Goal: Task Accomplishment & Management: Manage account settings

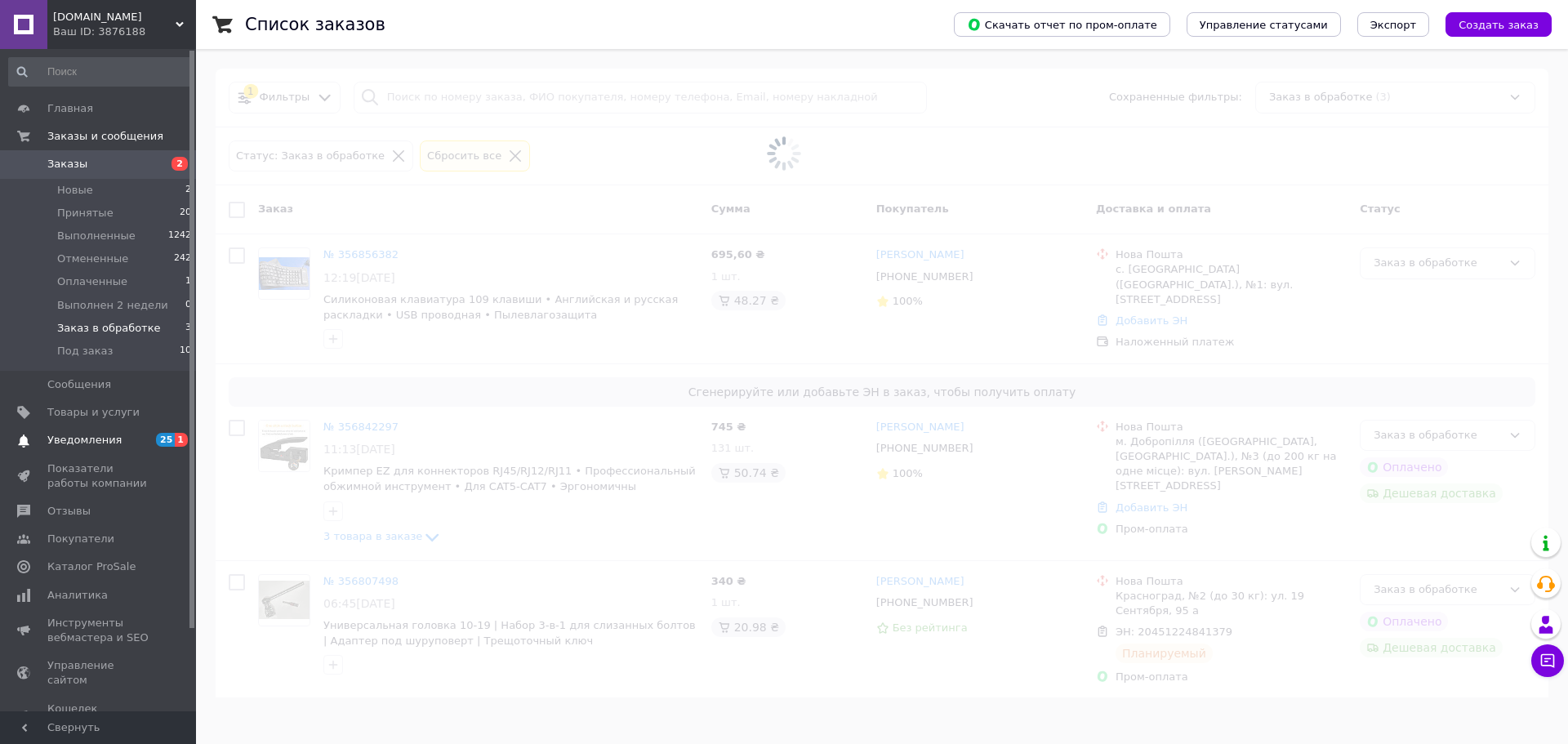
click at [139, 451] on link "Уведомления 25 1" at bounding box center [100, 440] width 201 height 28
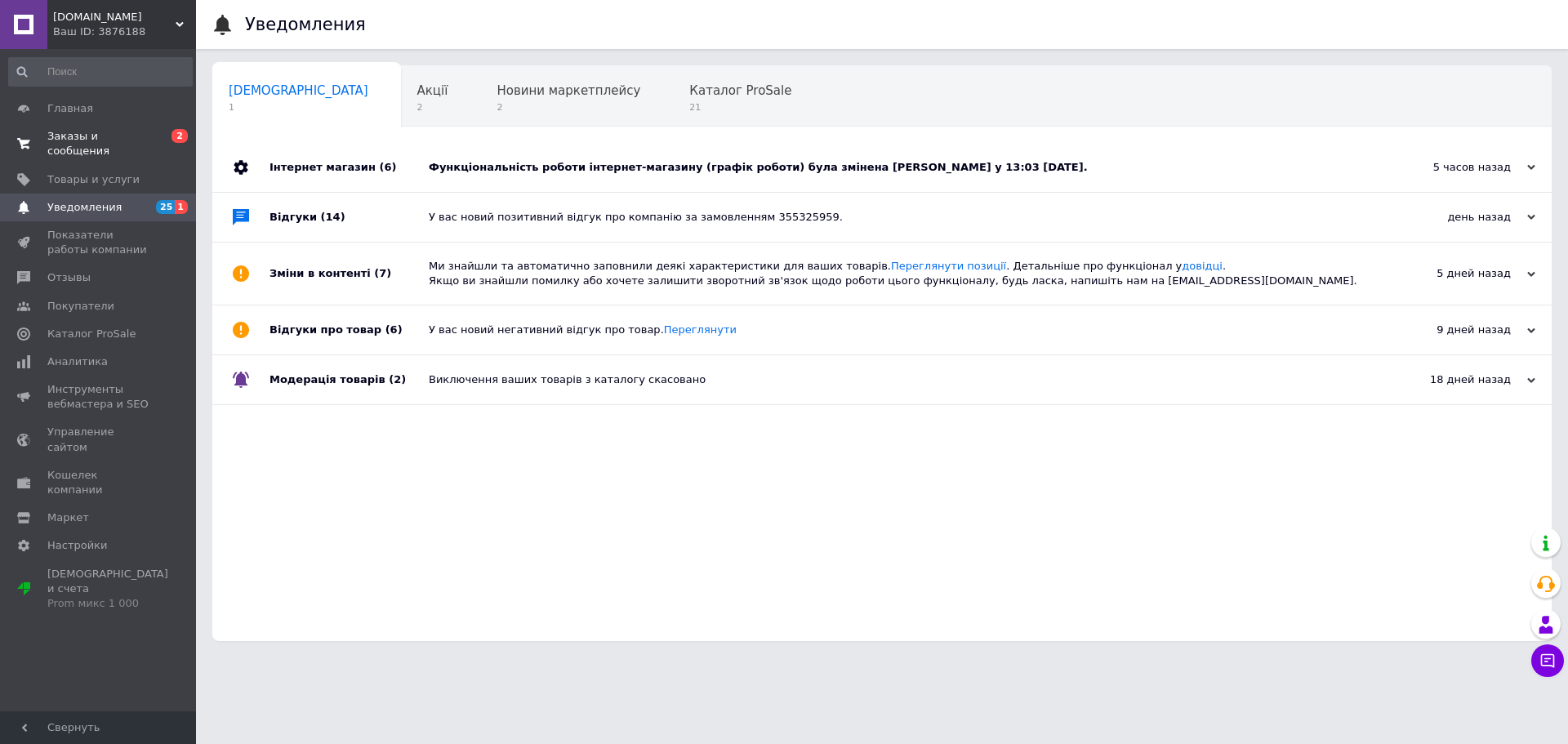
click at [127, 132] on span "Заказы и сообщения" at bounding box center [99, 143] width 104 height 30
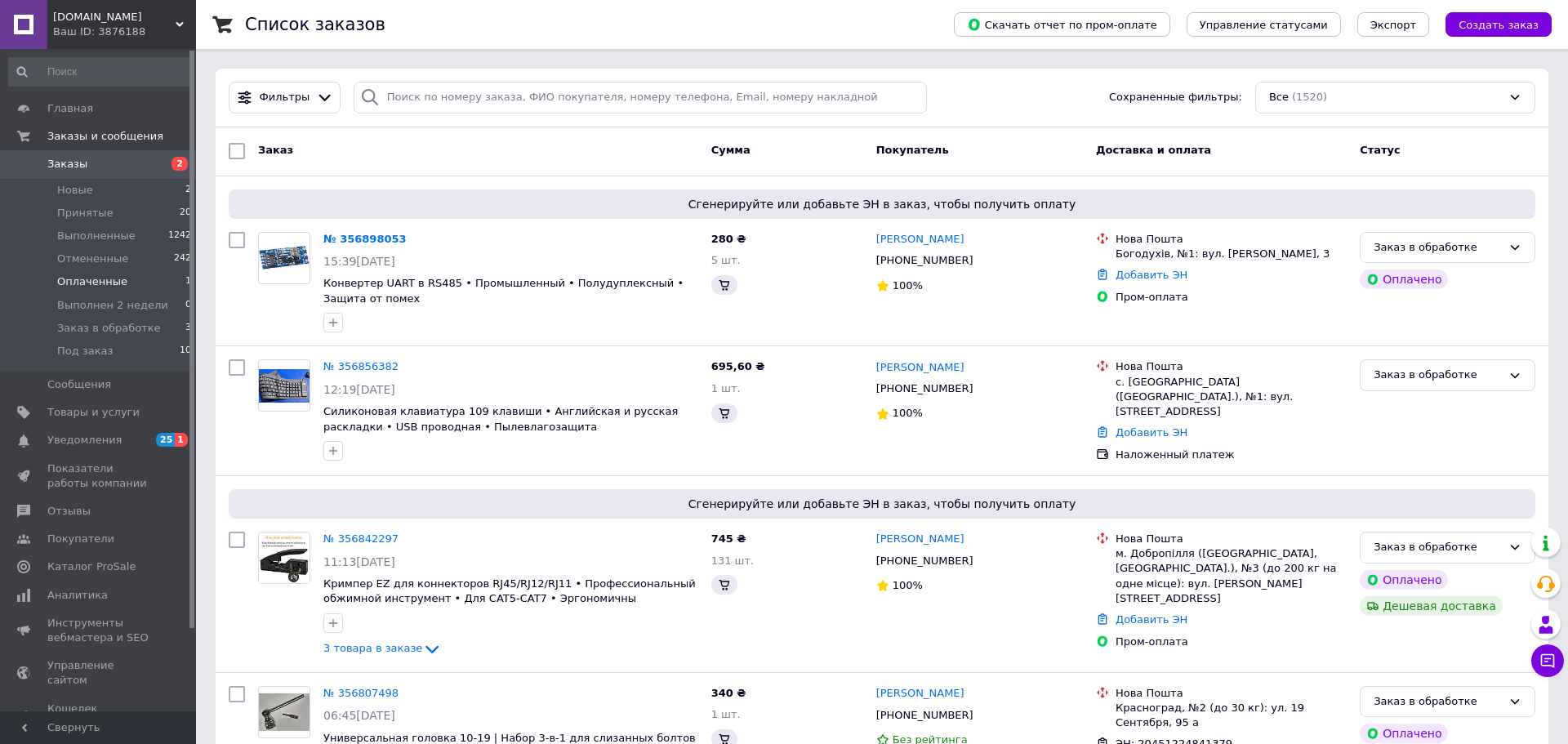
click at [90, 270] on li "Оплаченные 1" at bounding box center [100, 281] width 201 height 23
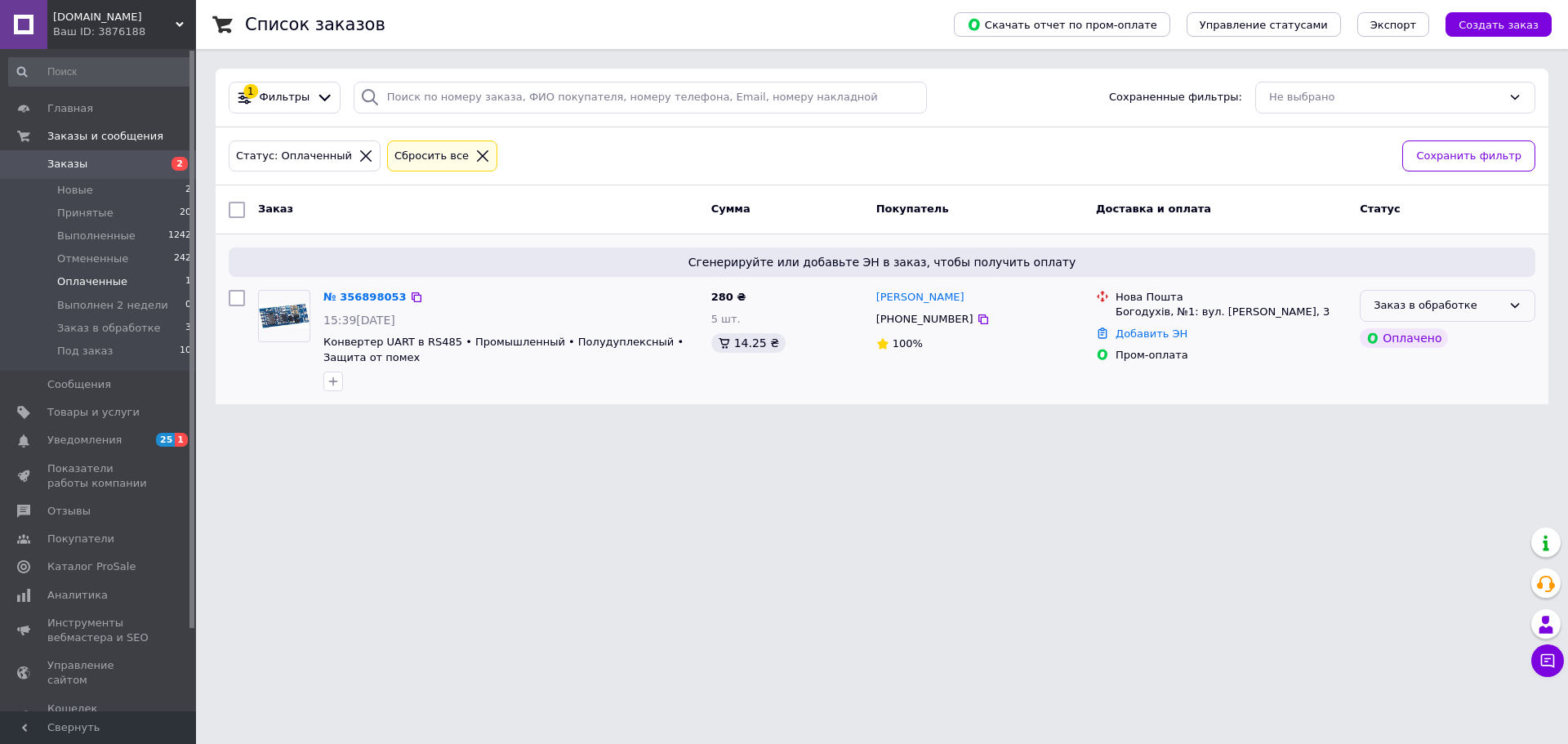
click at [1488, 300] on div "Заказ в обработке" at bounding box center [1438, 306] width 129 height 17
click at [98, 198] on li "Новые 2" at bounding box center [100, 190] width 201 height 23
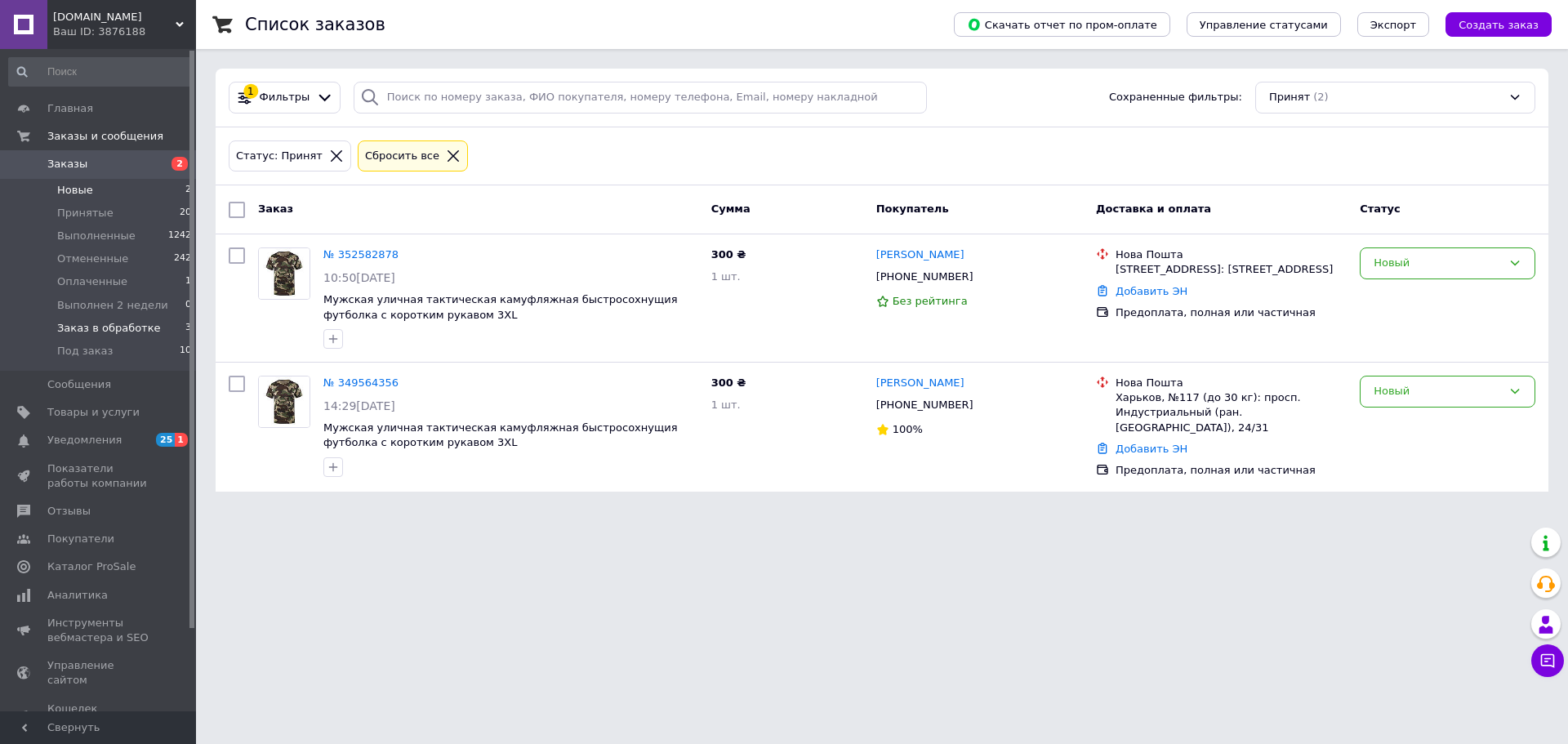
click at [98, 333] on span "Заказ в обработке" at bounding box center [109, 328] width 104 height 14
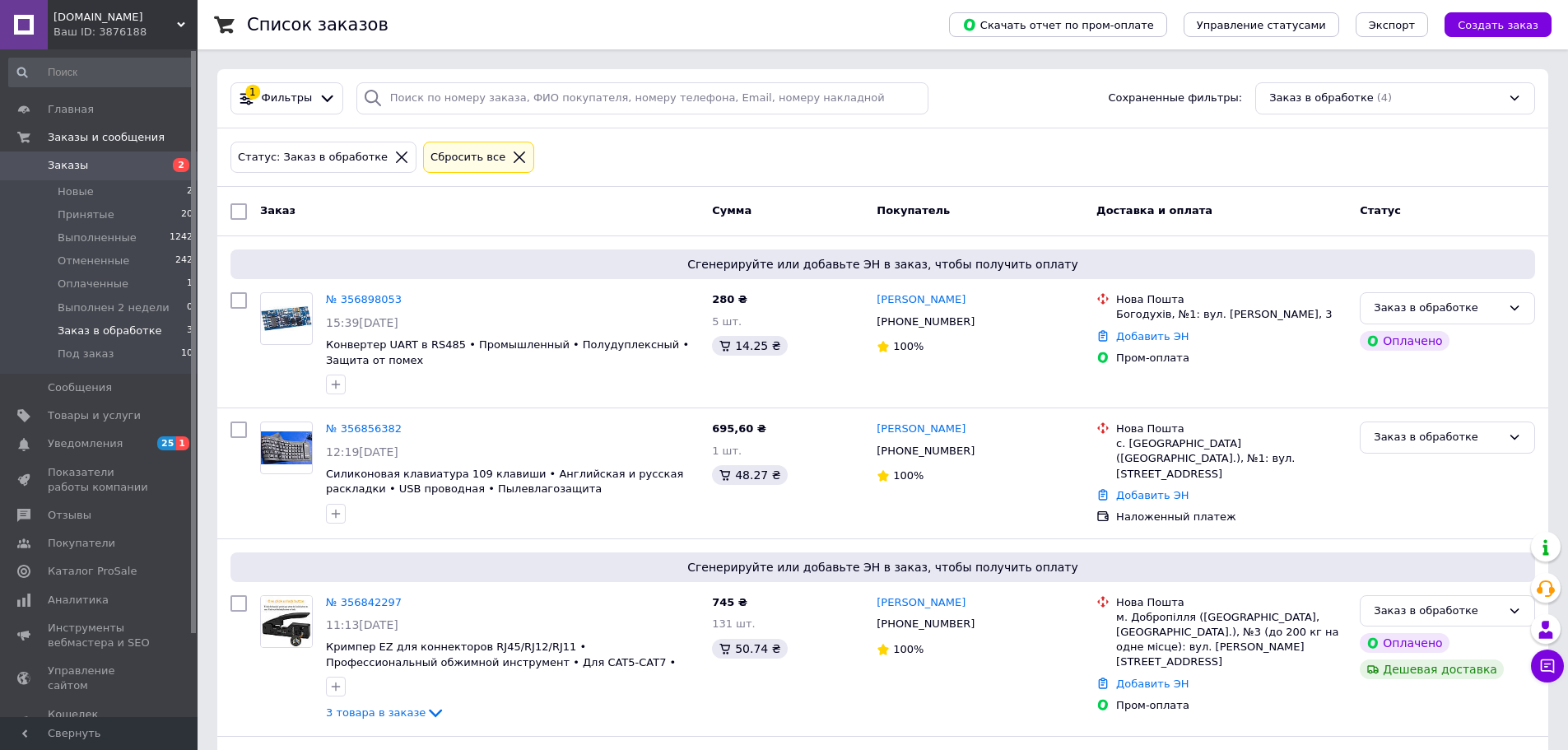
click at [572, 193] on div "Заказ Сумма Покупатель Доставка и оплата Статус" at bounding box center [883, 212] width 1332 height 49
click at [656, 222] on div "Заказ" at bounding box center [479, 212] width 452 height 30
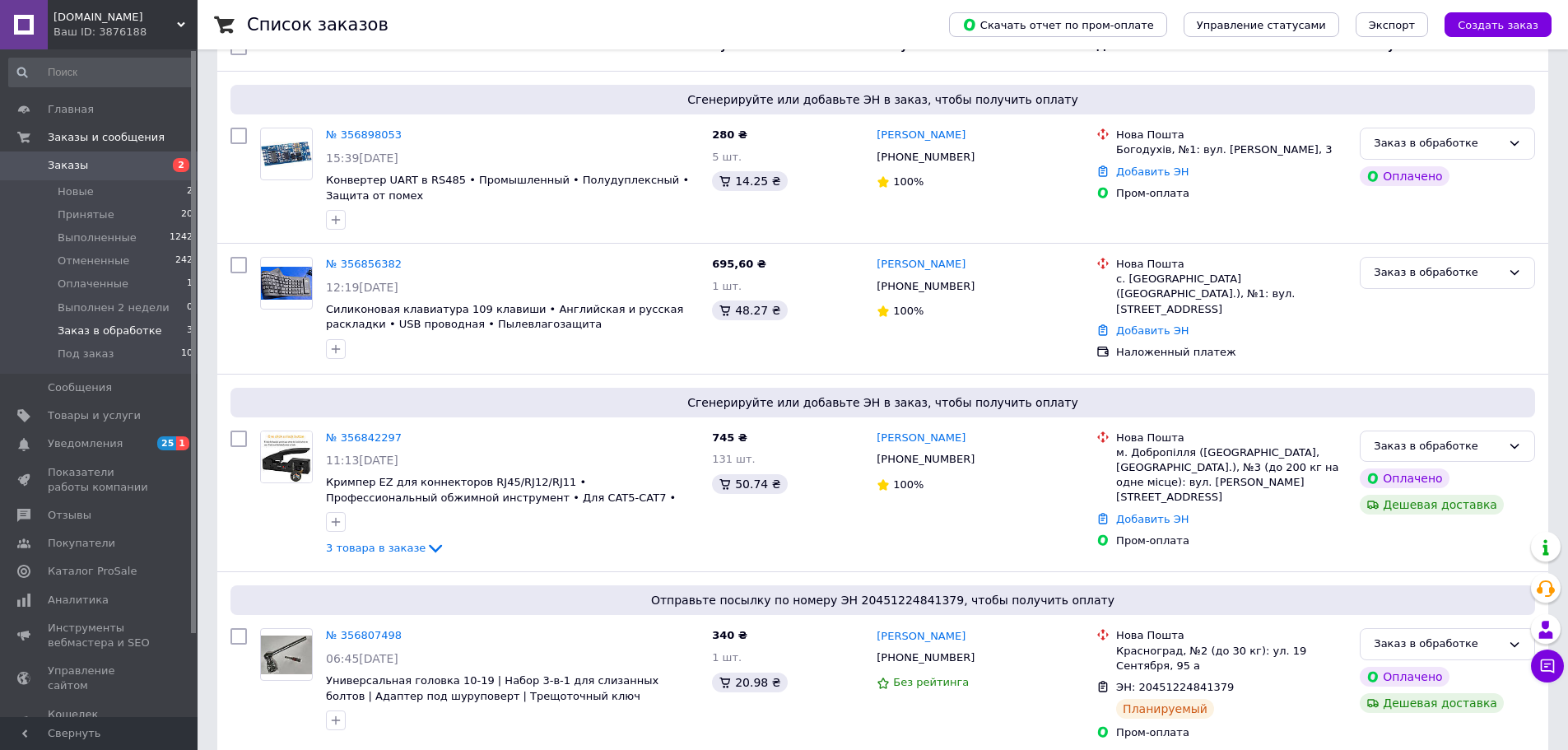
scroll to position [186, 0]
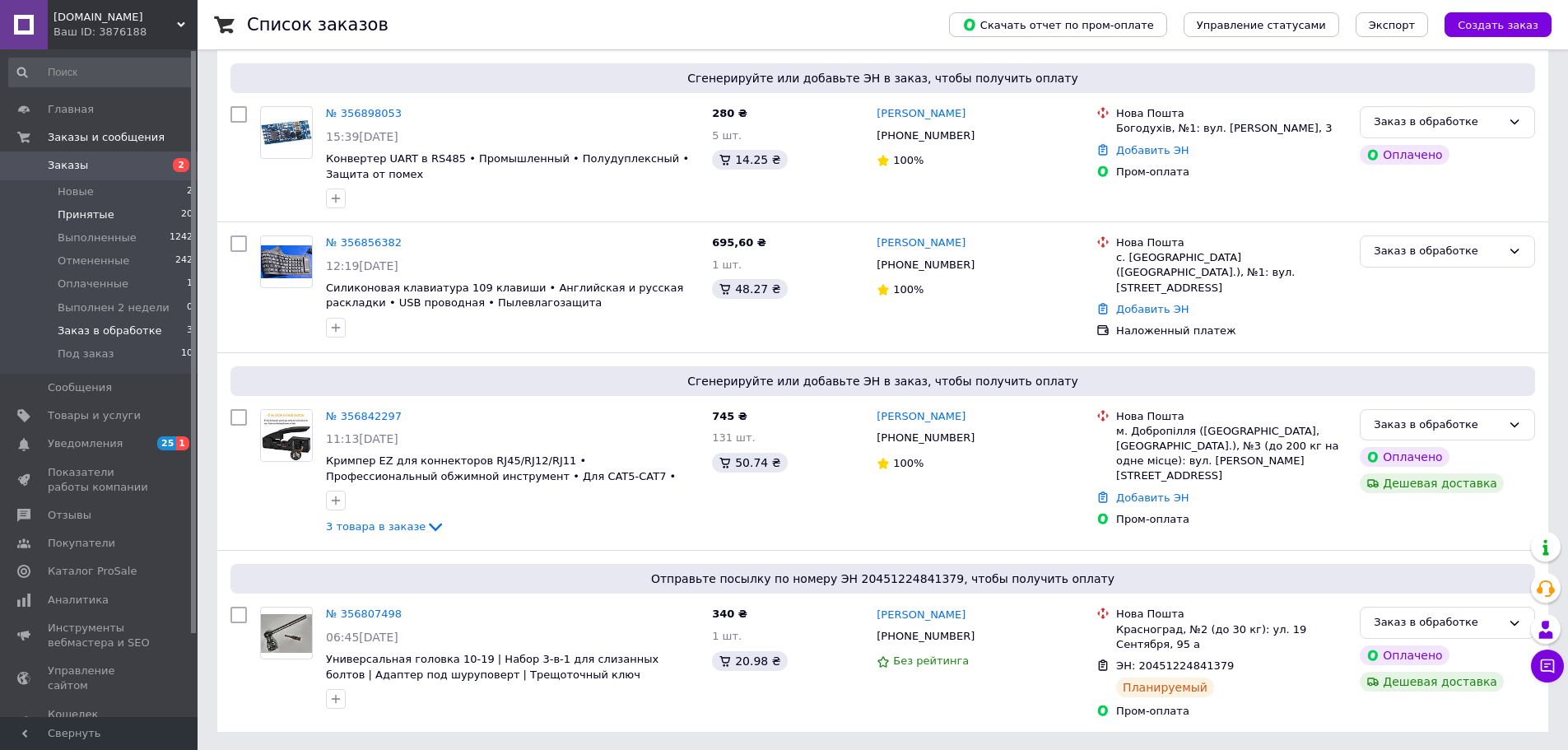
click at [110, 223] on li "Принятые 20" at bounding box center [101, 214] width 202 height 23
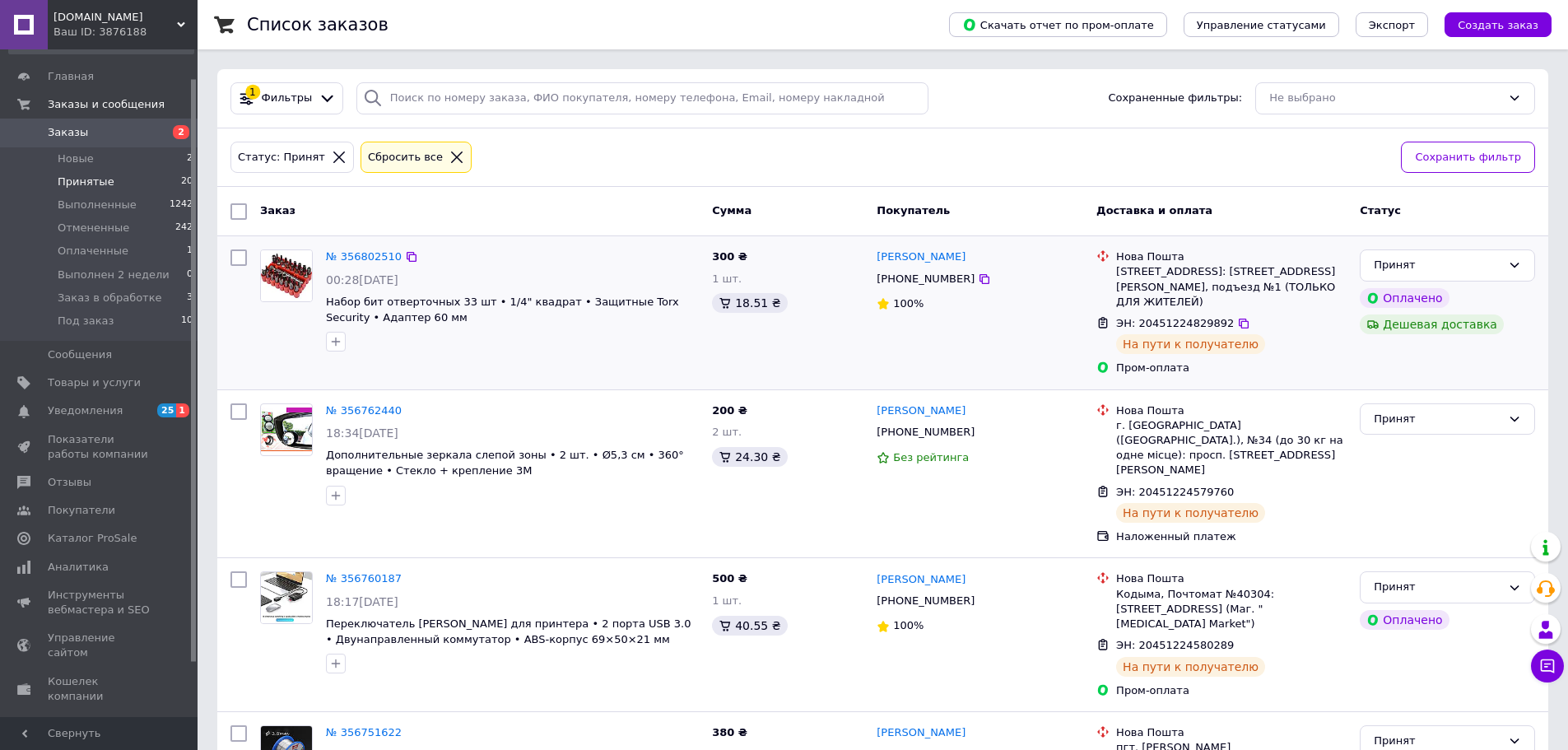
scroll to position [66, 0]
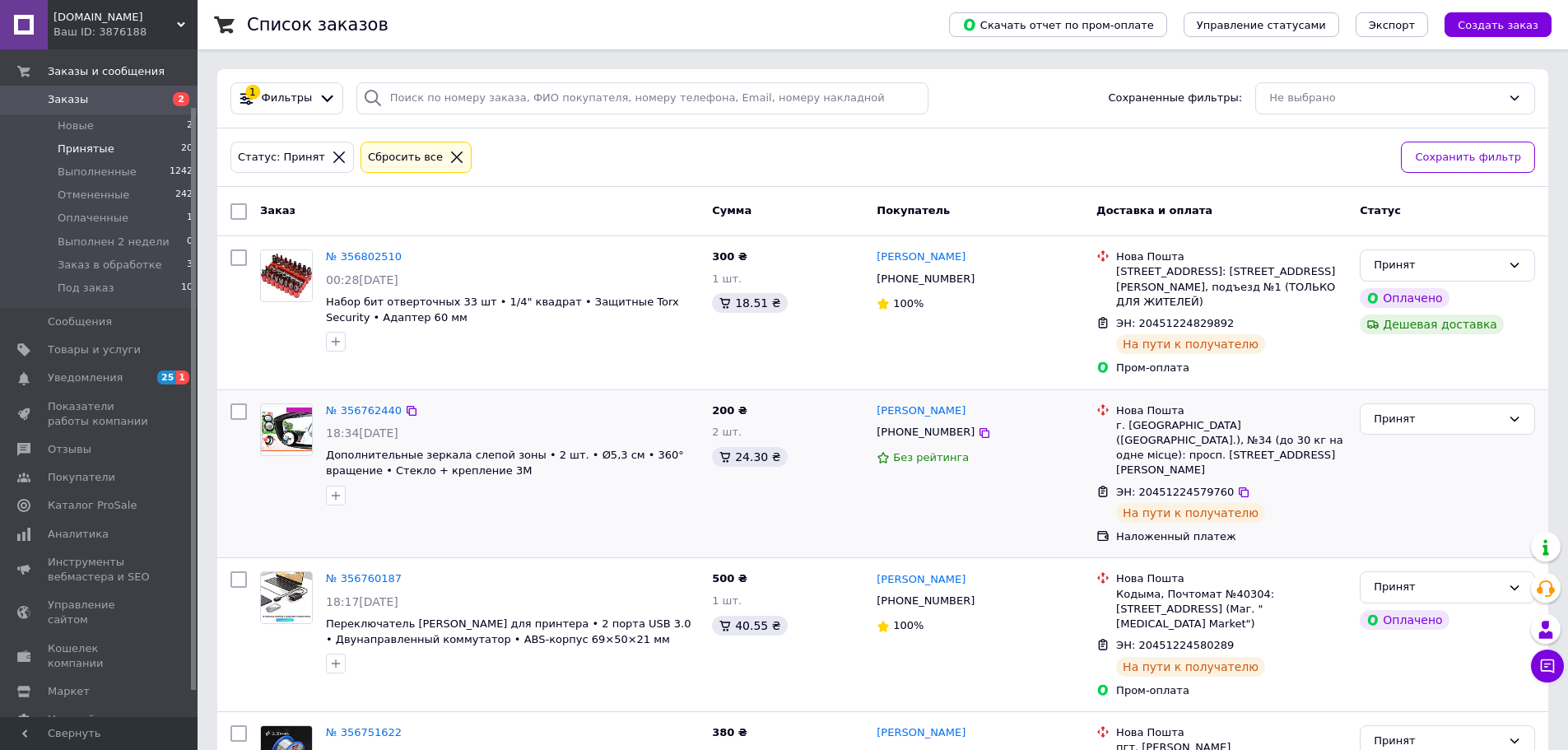
click at [653, 519] on div "№ 356762440 18:34, 11.08.2025 Дополнительные зеркала слепой зоны • 2 шт. • Ø5,3…" at bounding box center [479, 474] width 452 height 154
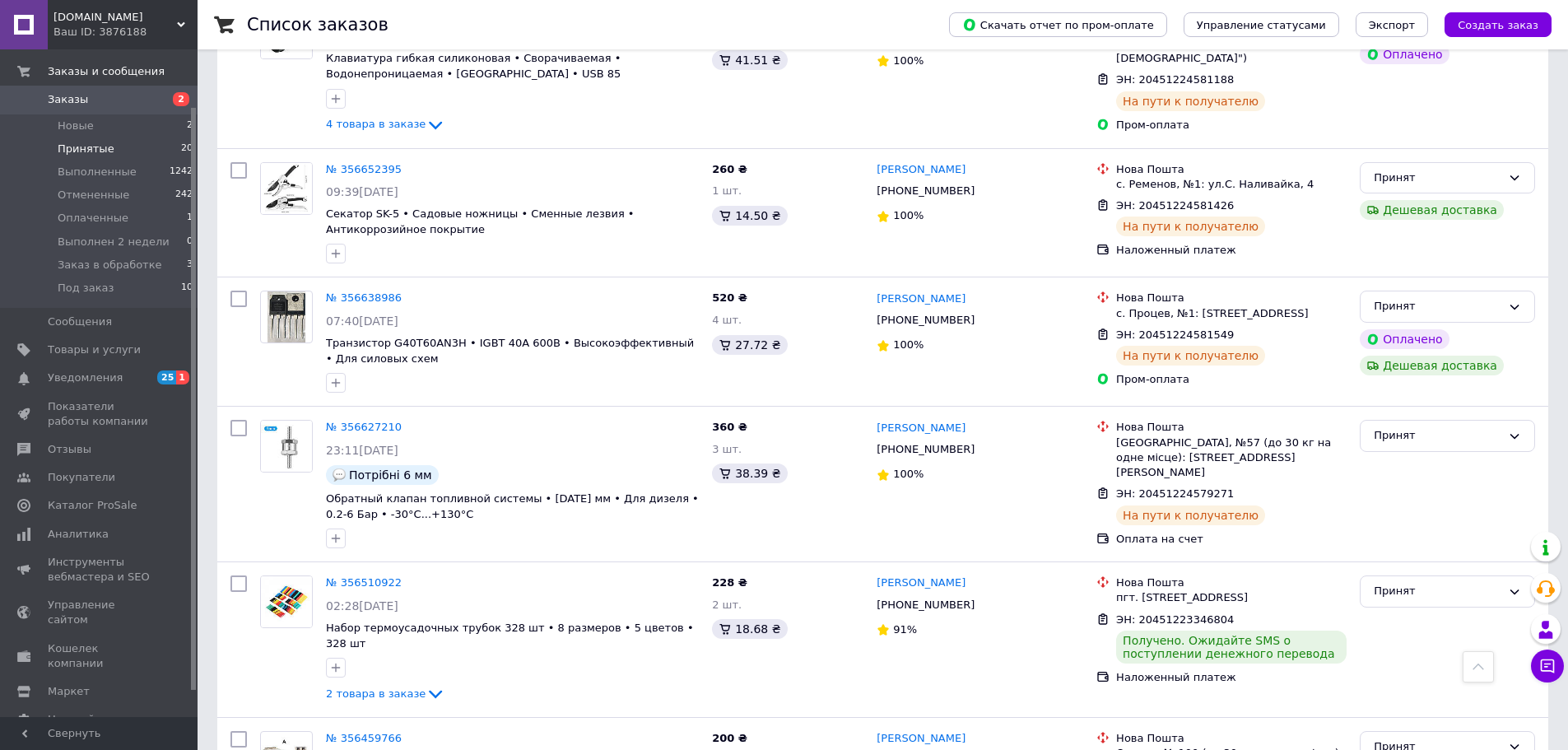
scroll to position [1218, 0]
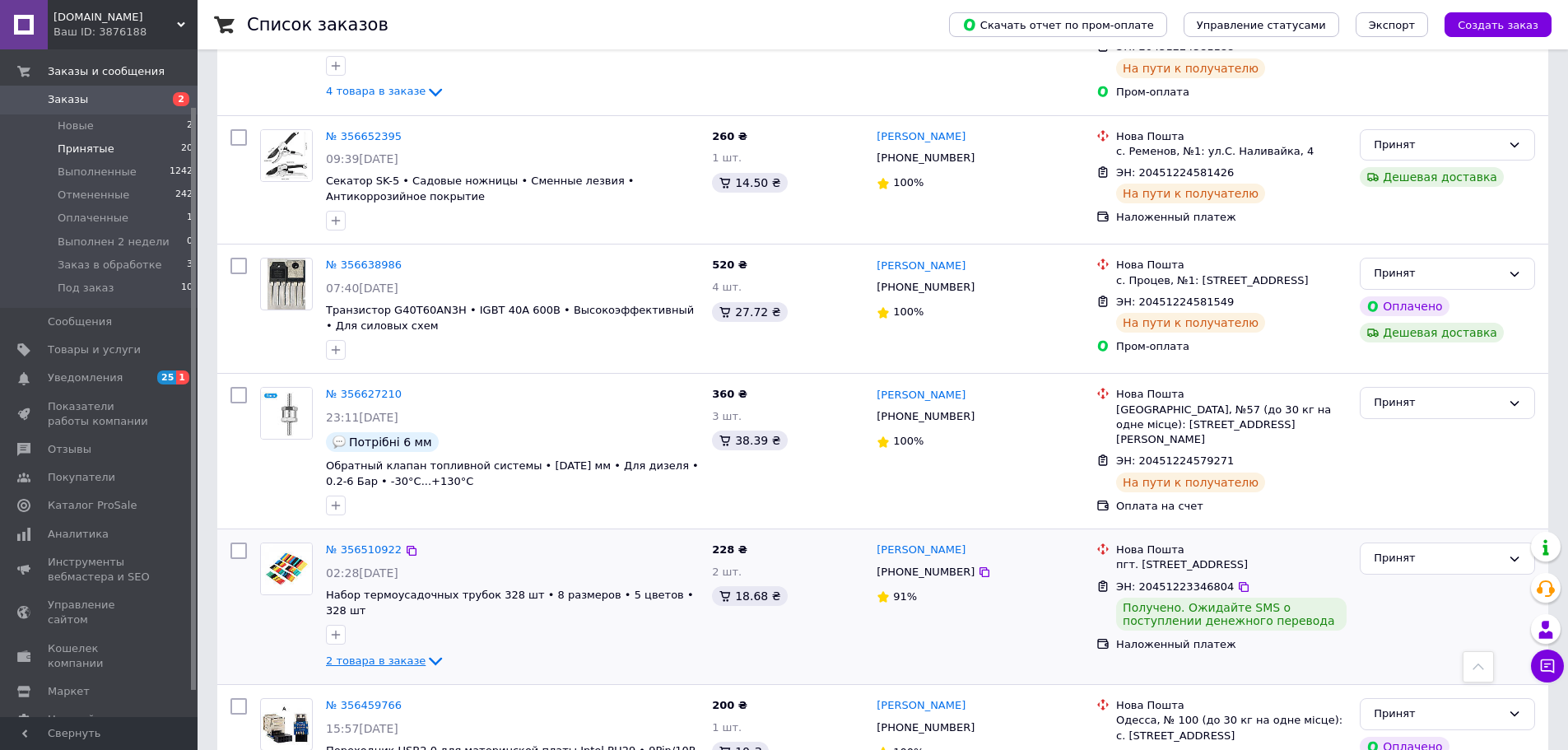
click at [426, 651] on icon at bounding box center [435, 660] width 20 height 20
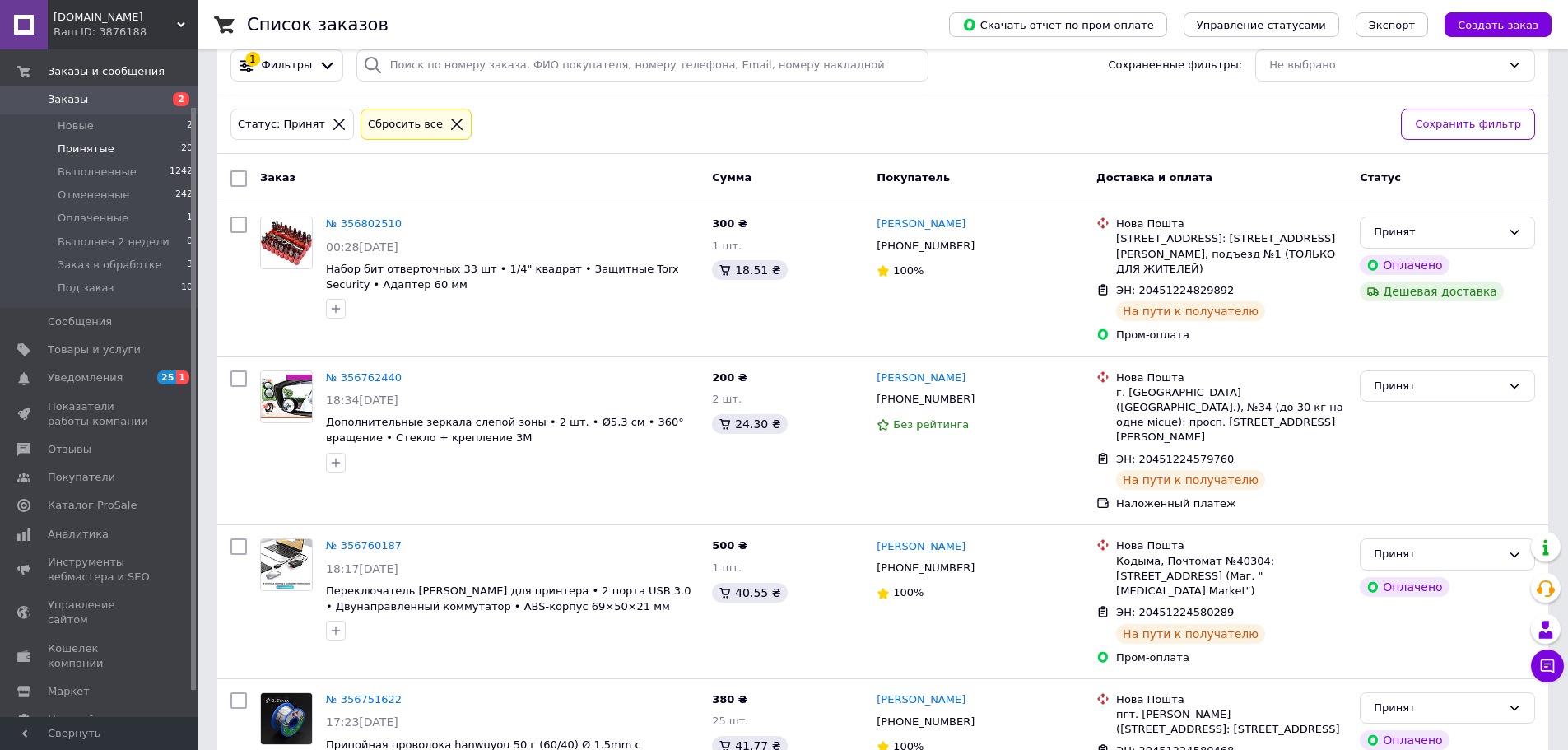
scroll to position [0, 0]
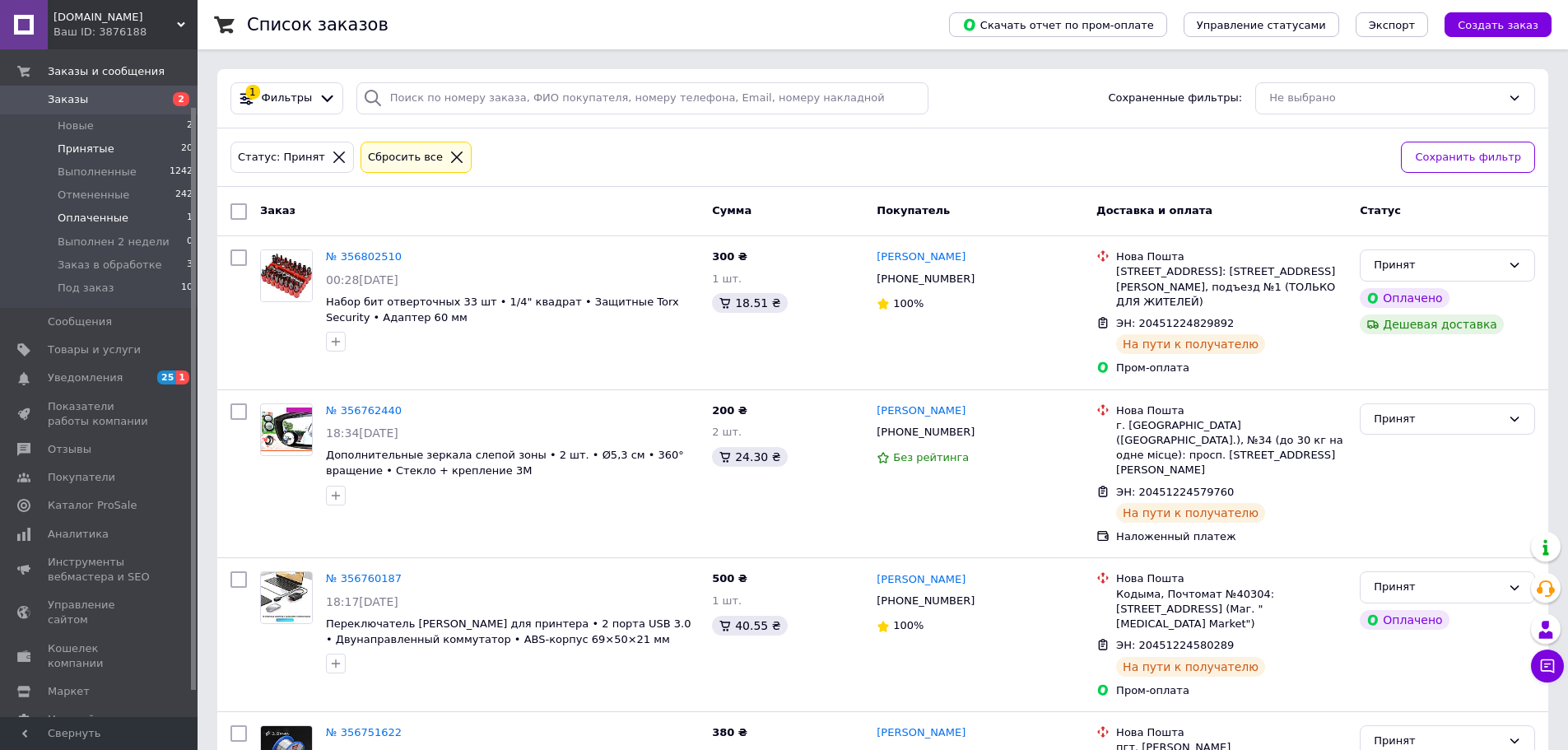
click at [150, 218] on li "Оплаченные 1" at bounding box center [101, 218] width 202 height 23
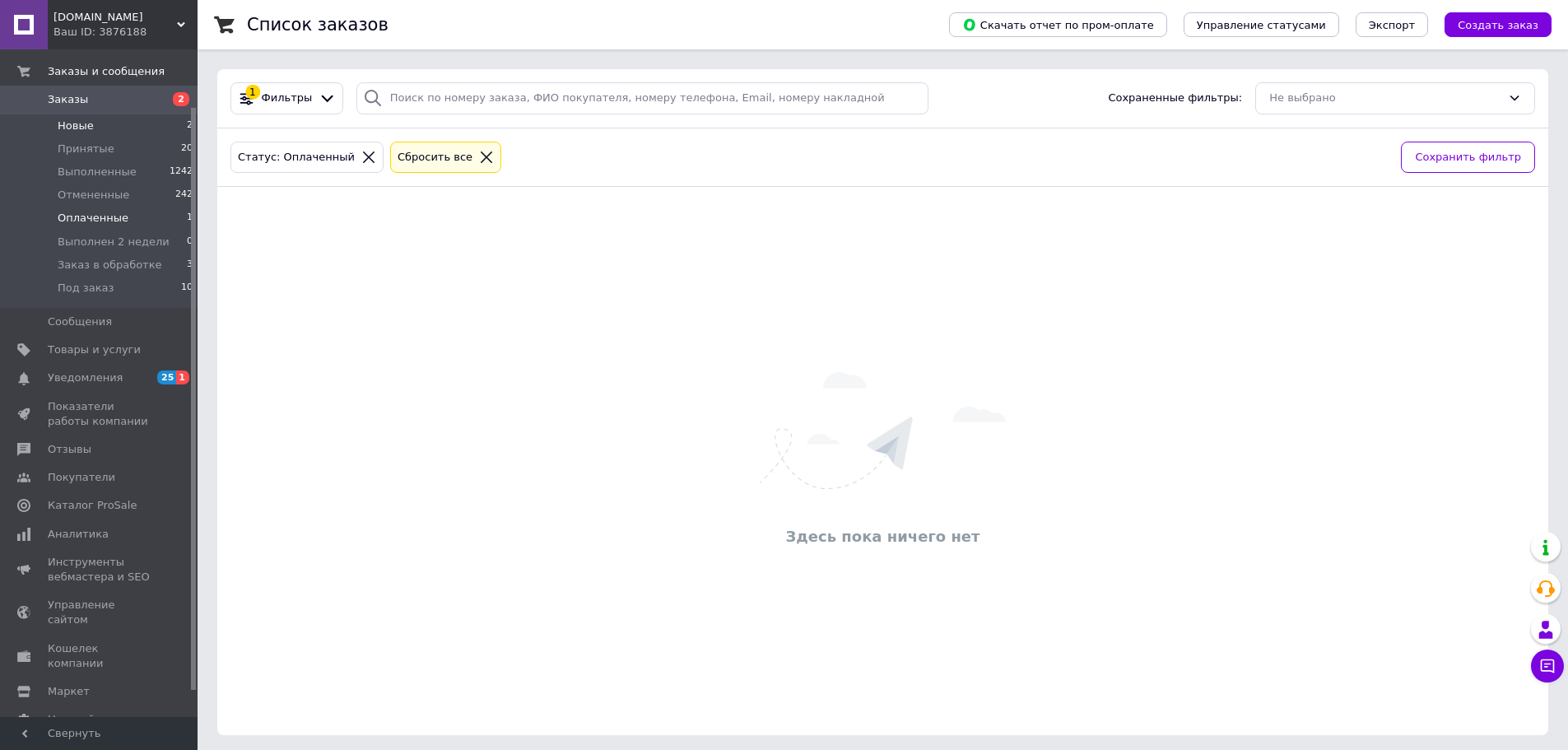
click at [150, 118] on li "Новые 2" at bounding box center [101, 125] width 202 height 23
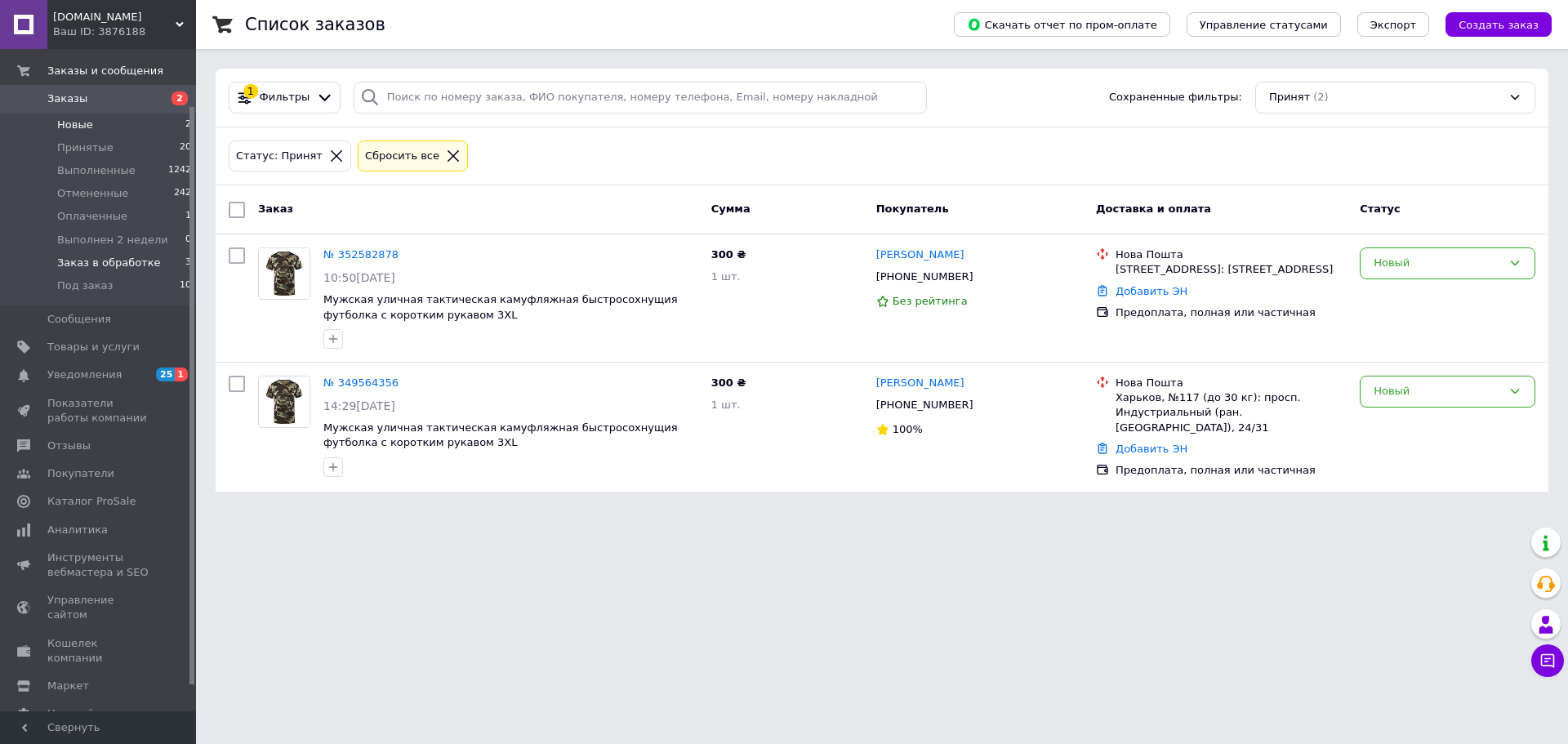
click at [124, 268] on span "Заказ в обработке" at bounding box center [109, 262] width 104 height 14
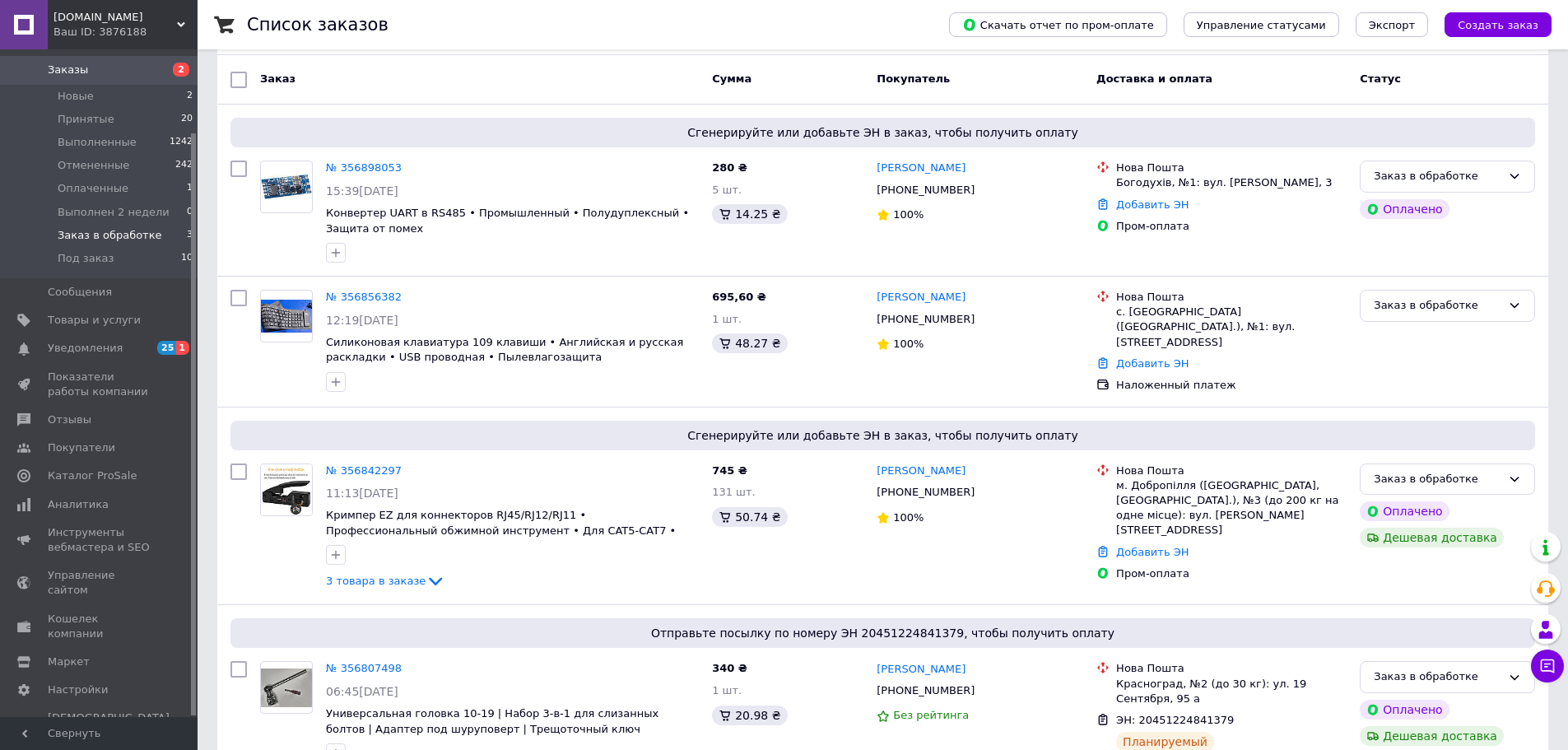
scroll to position [62, 0]
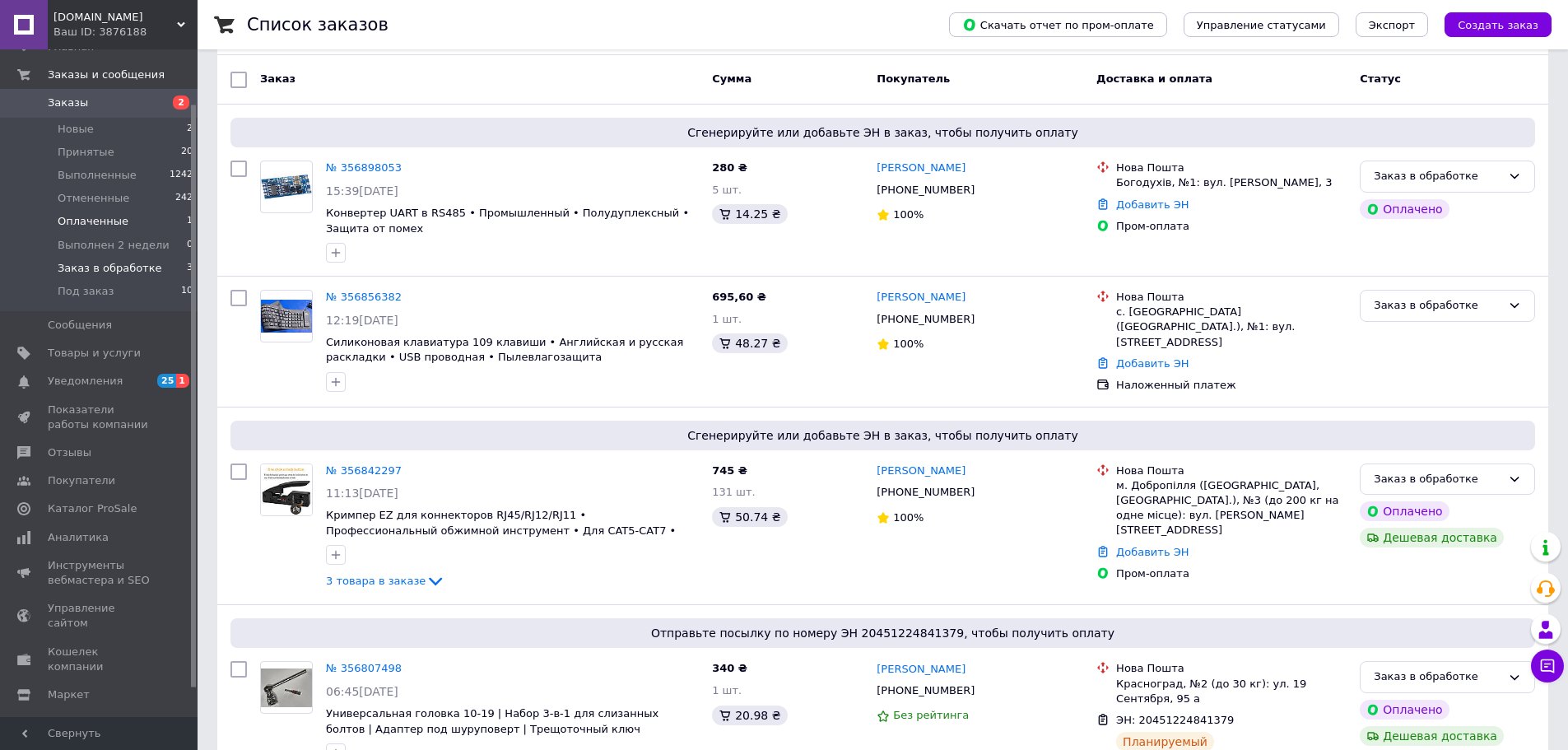
click at [142, 221] on li "Оплаченные 1" at bounding box center [101, 221] width 202 height 23
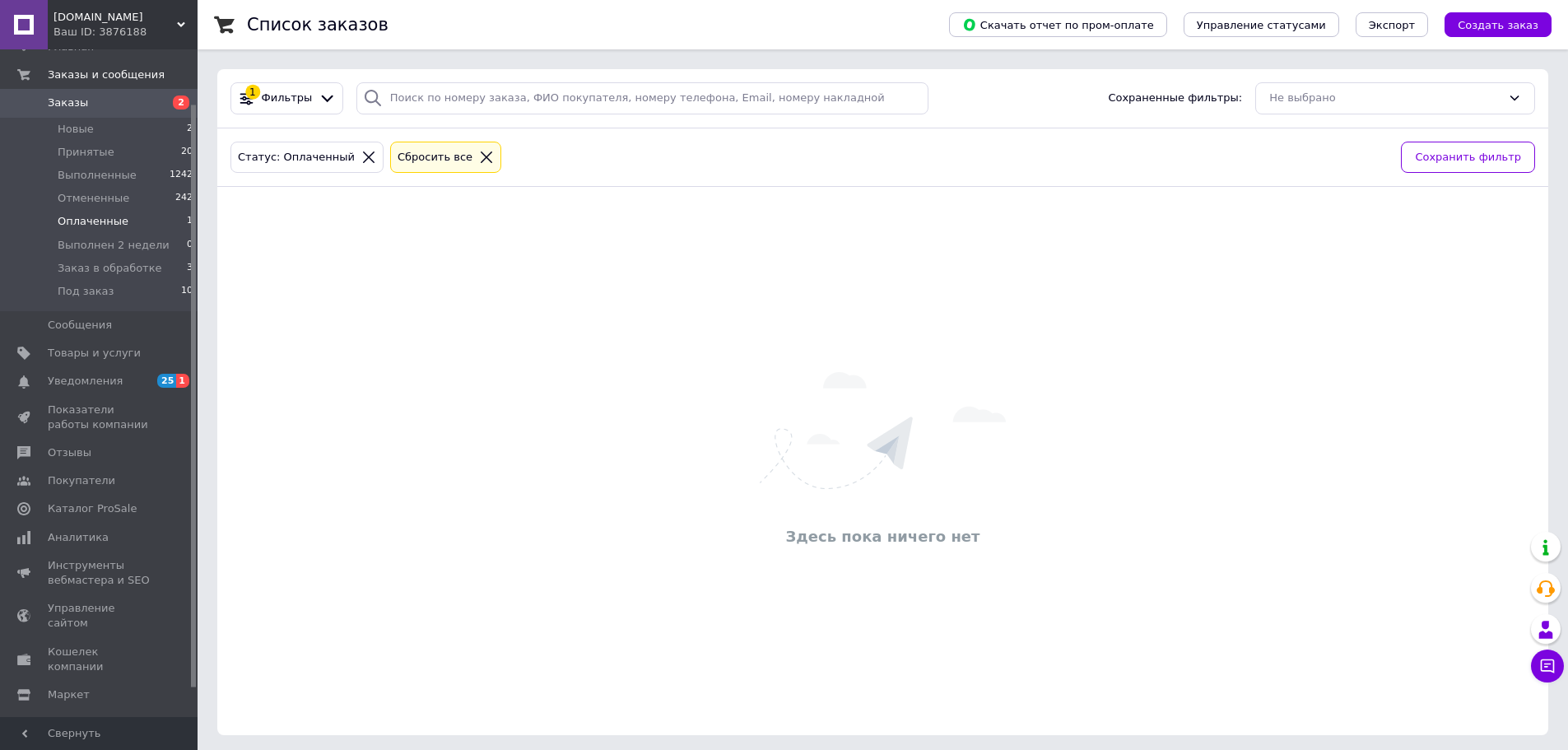
click at [74, 716] on span "Настройки" at bounding box center [78, 723] width 60 height 15
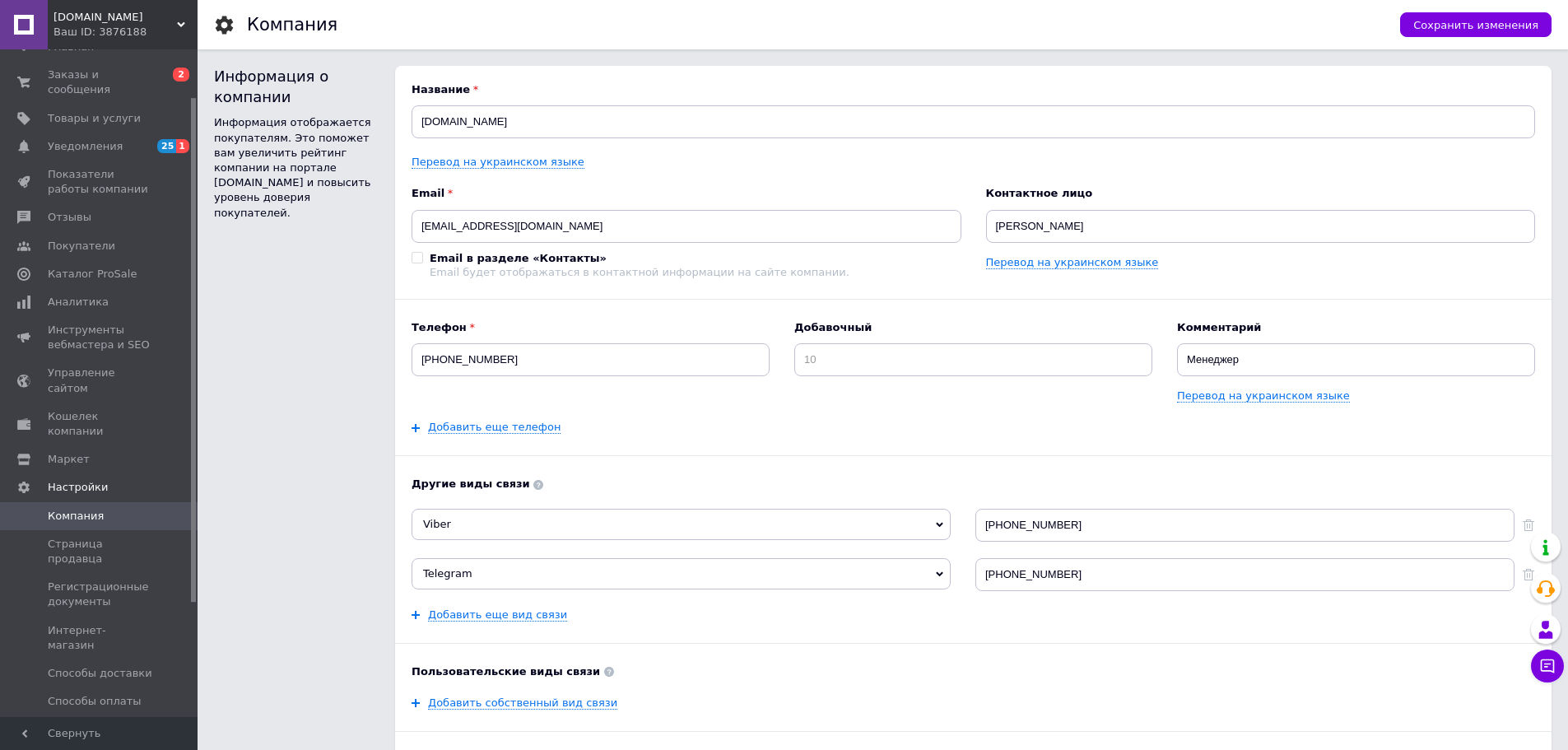
click at [101, 749] on span "График работы" at bounding box center [91, 757] width 87 height 15
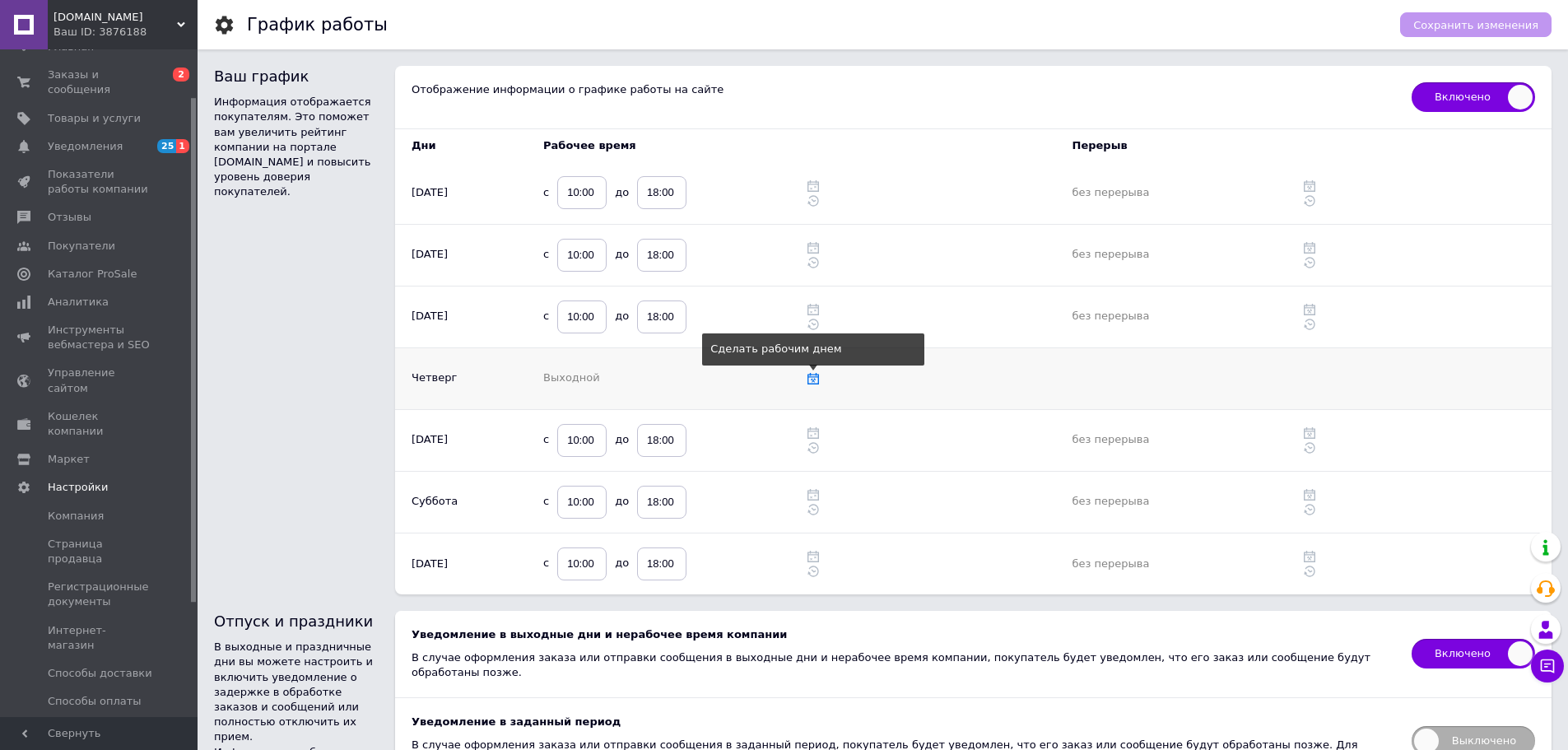
click at [816, 382] on icon at bounding box center [814, 379] width 12 height 12
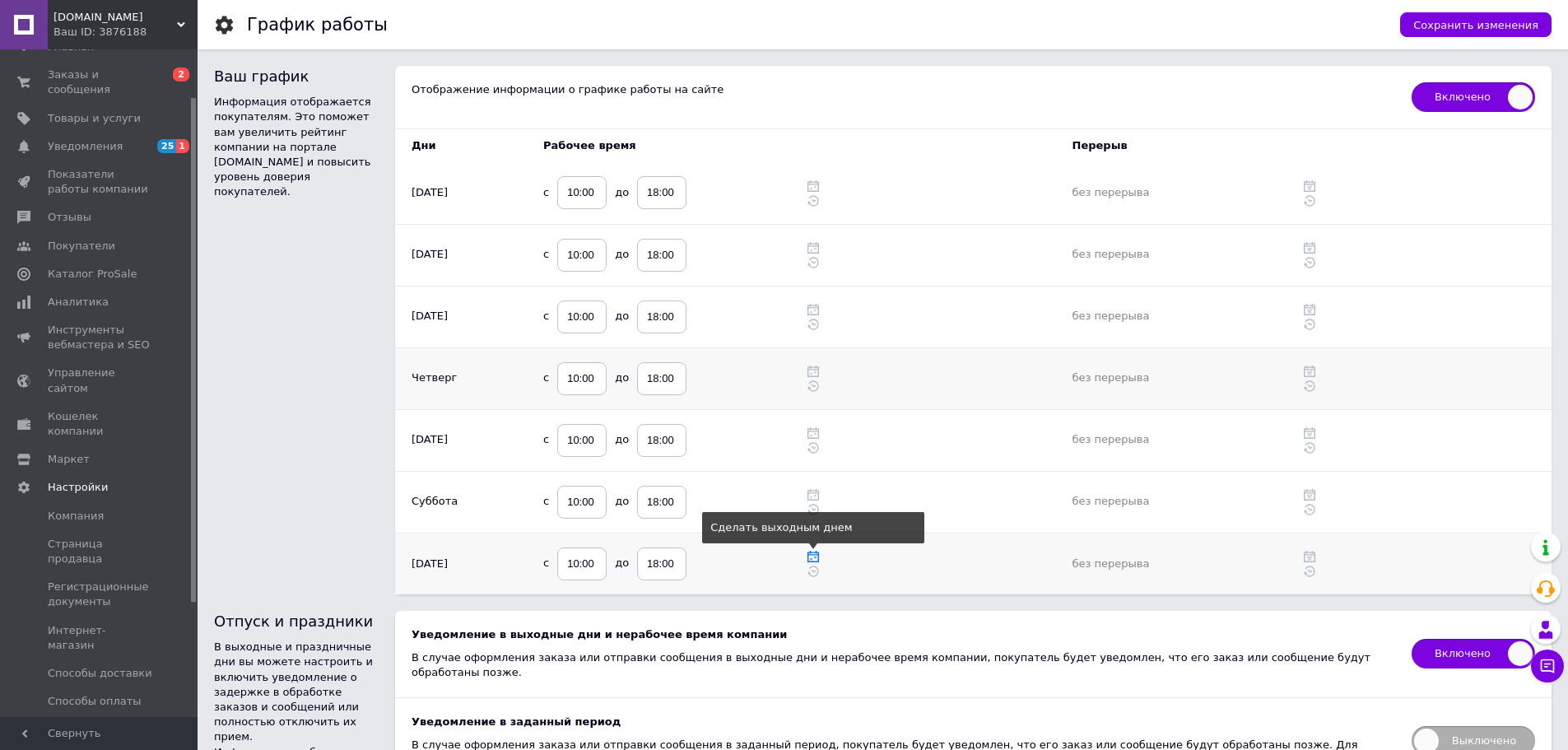
click at [812, 552] on icon at bounding box center [814, 557] width 12 height 12
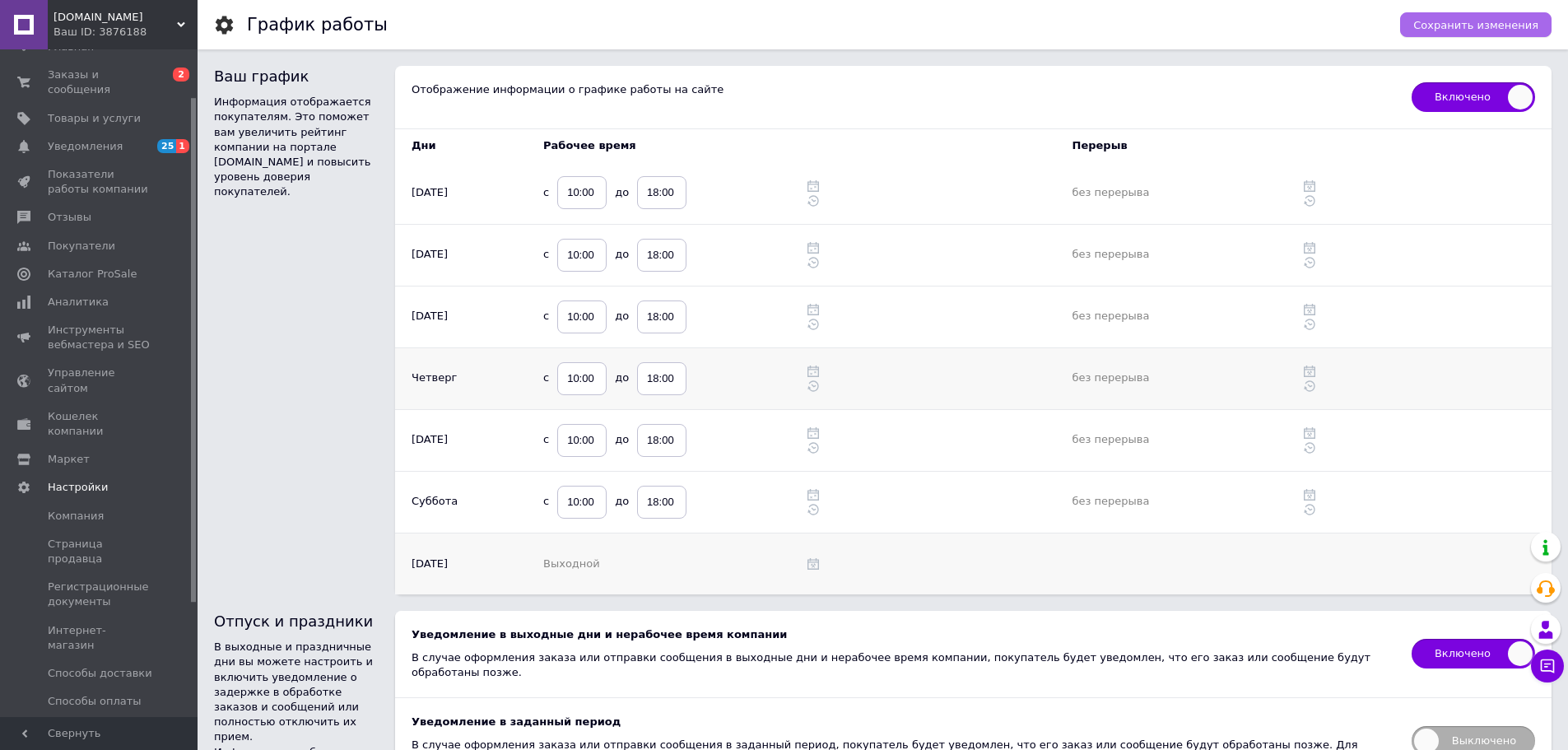
click at [1455, 16] on button "Сохранить изменения" at bounding box center [1477, 24] width 152 height 25
click at [106, 139] on span "Уведомления" at bounding box center [85, 146] width 75 height 15
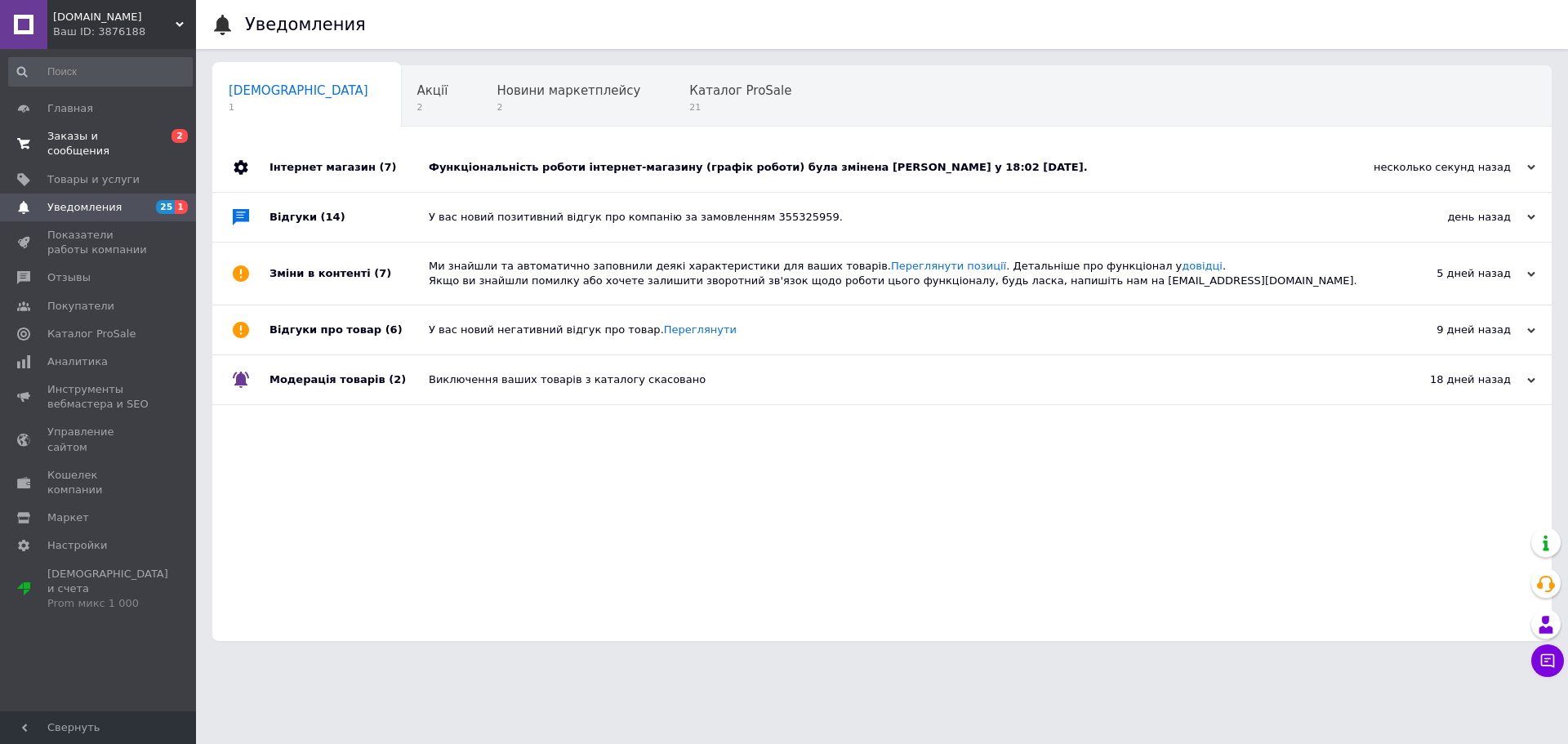
click at [71, 129] on span "Заказы и сообщения" at bounding box center [99, 143] width 104 height 30
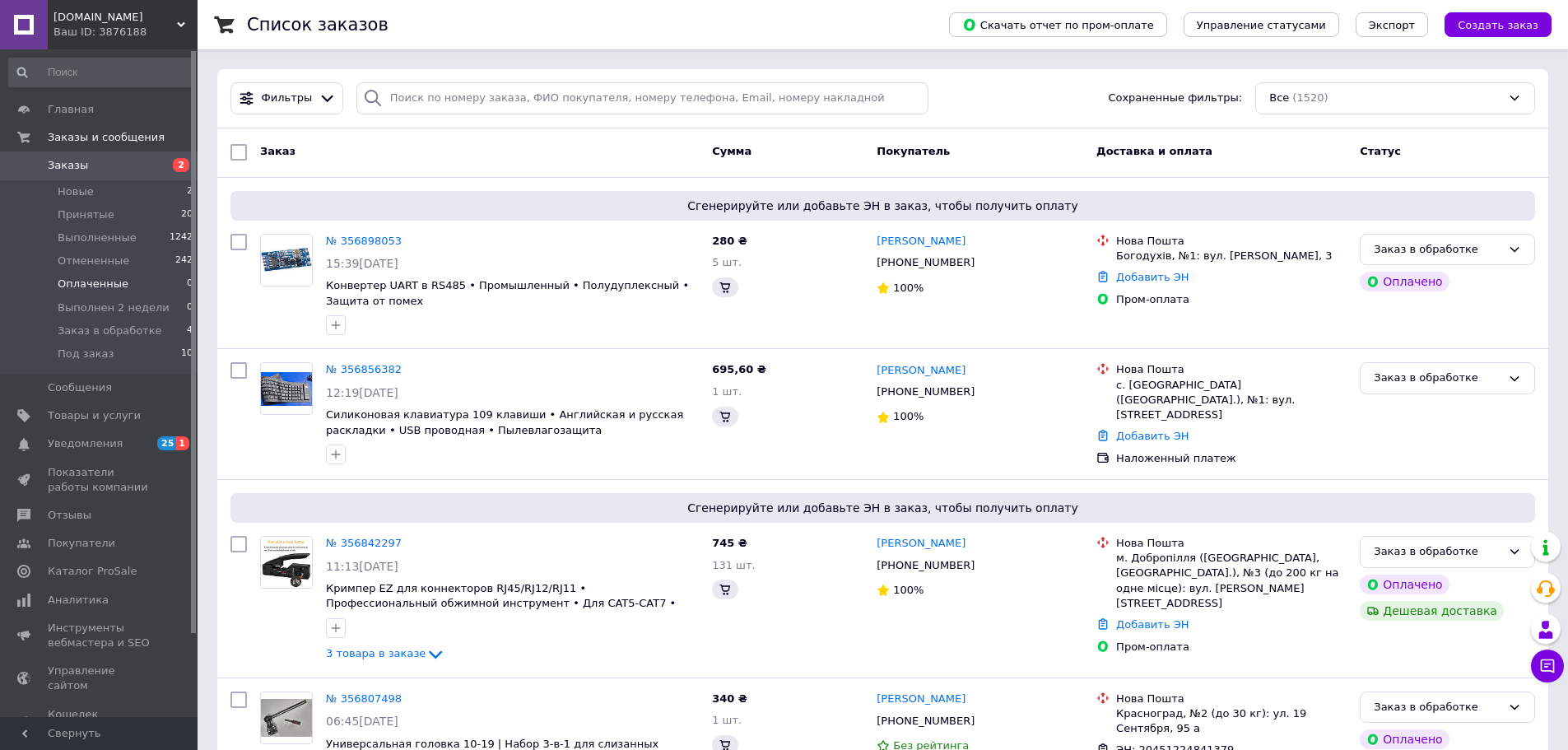
click at [86, 286] on span "Оплаченные" at bounding box center [93, 283] width 71 height 15
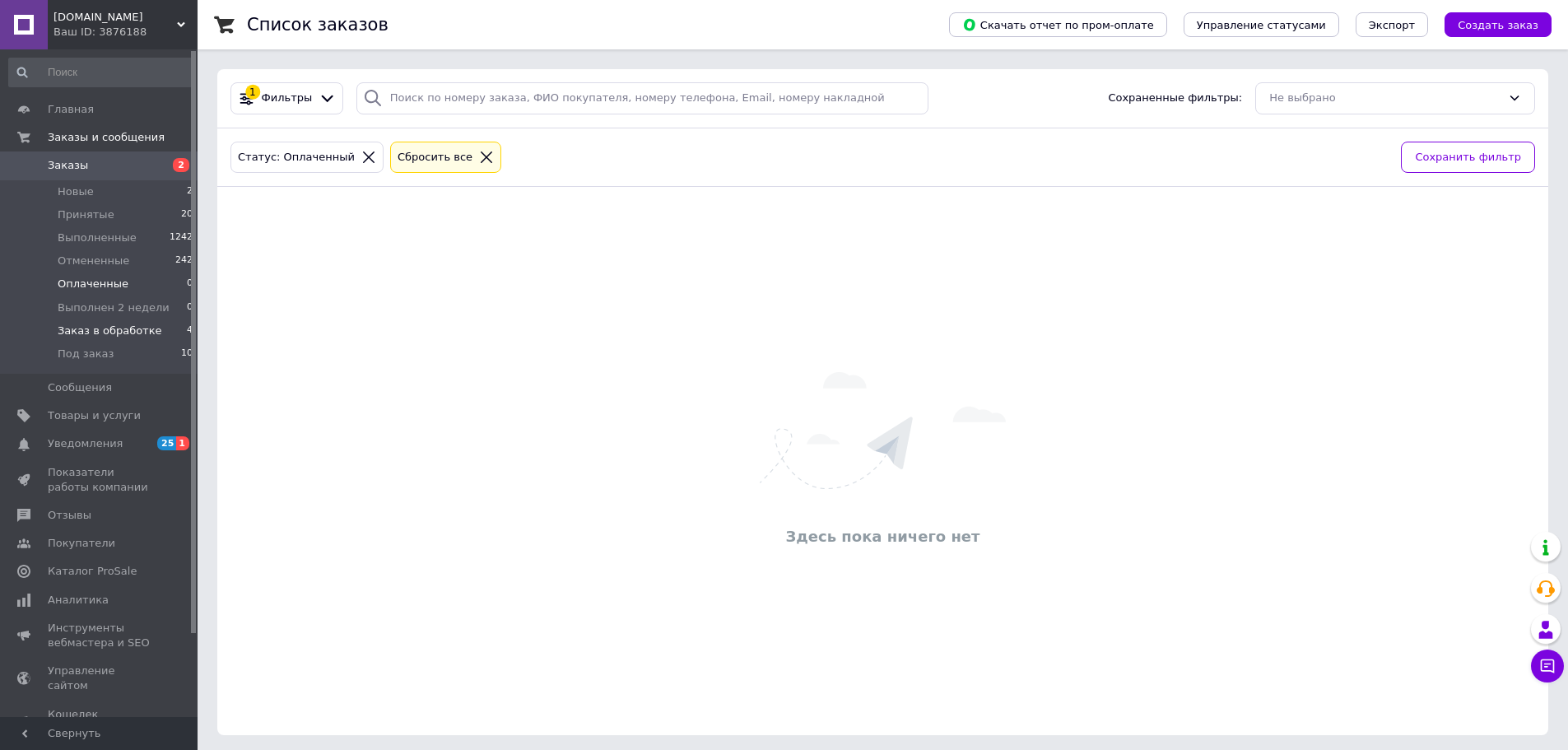
click at [94, 334] on span "Заказ в обработке" at bounding box center [110, 330] width 105 height 15
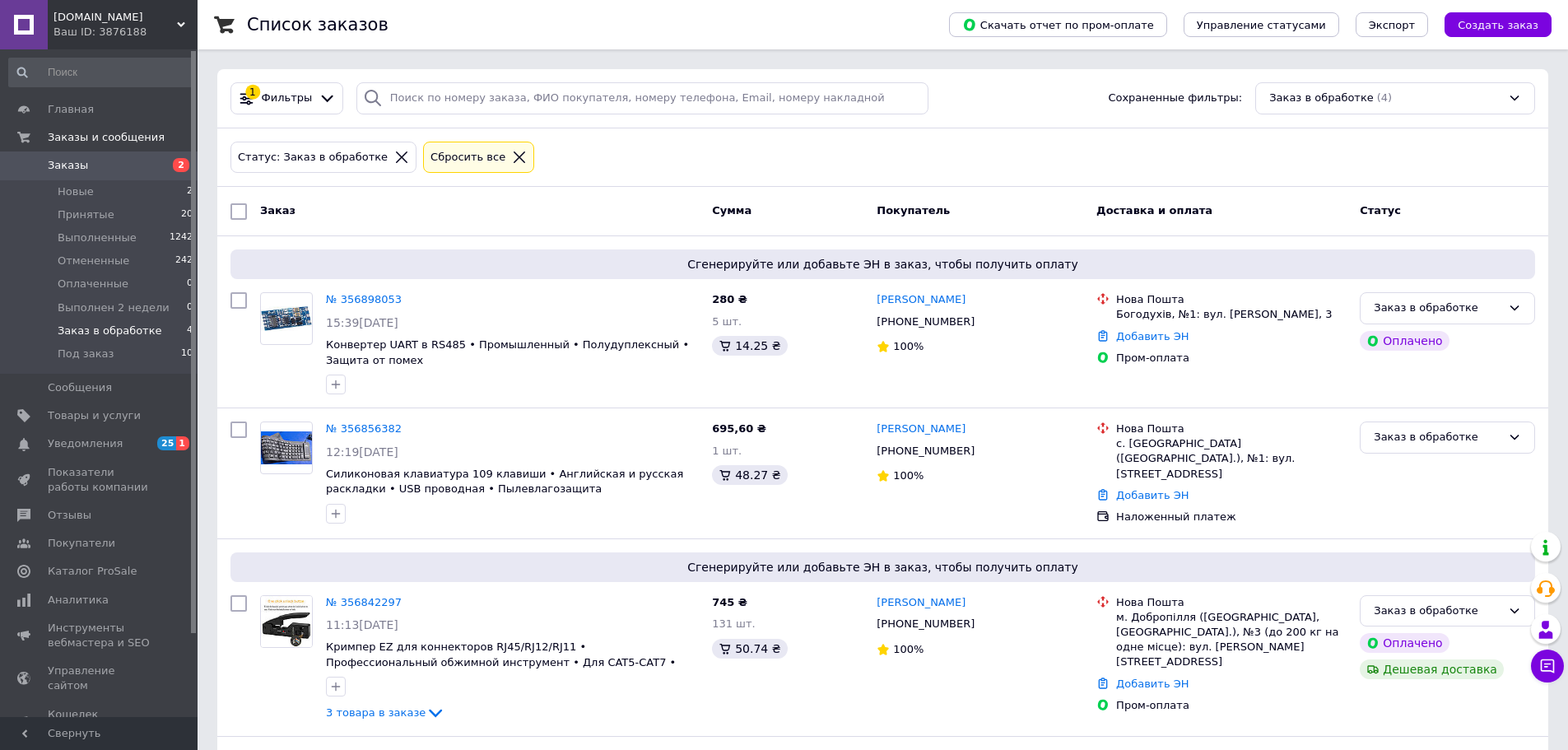
click at [498, 223] on div "Заказ" at bounding box center [479, 212] width 452 height 30
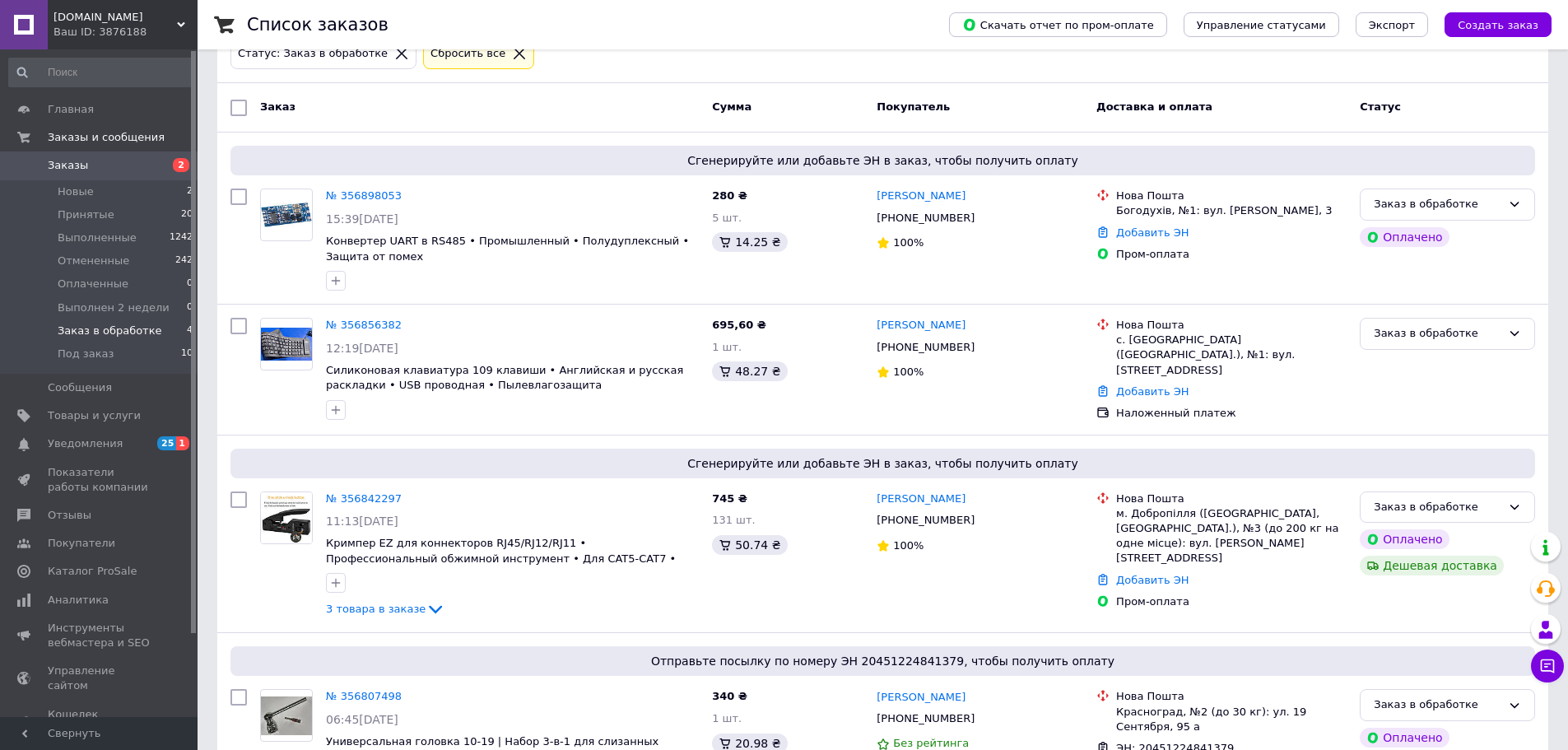
scroll to position [21, 0]
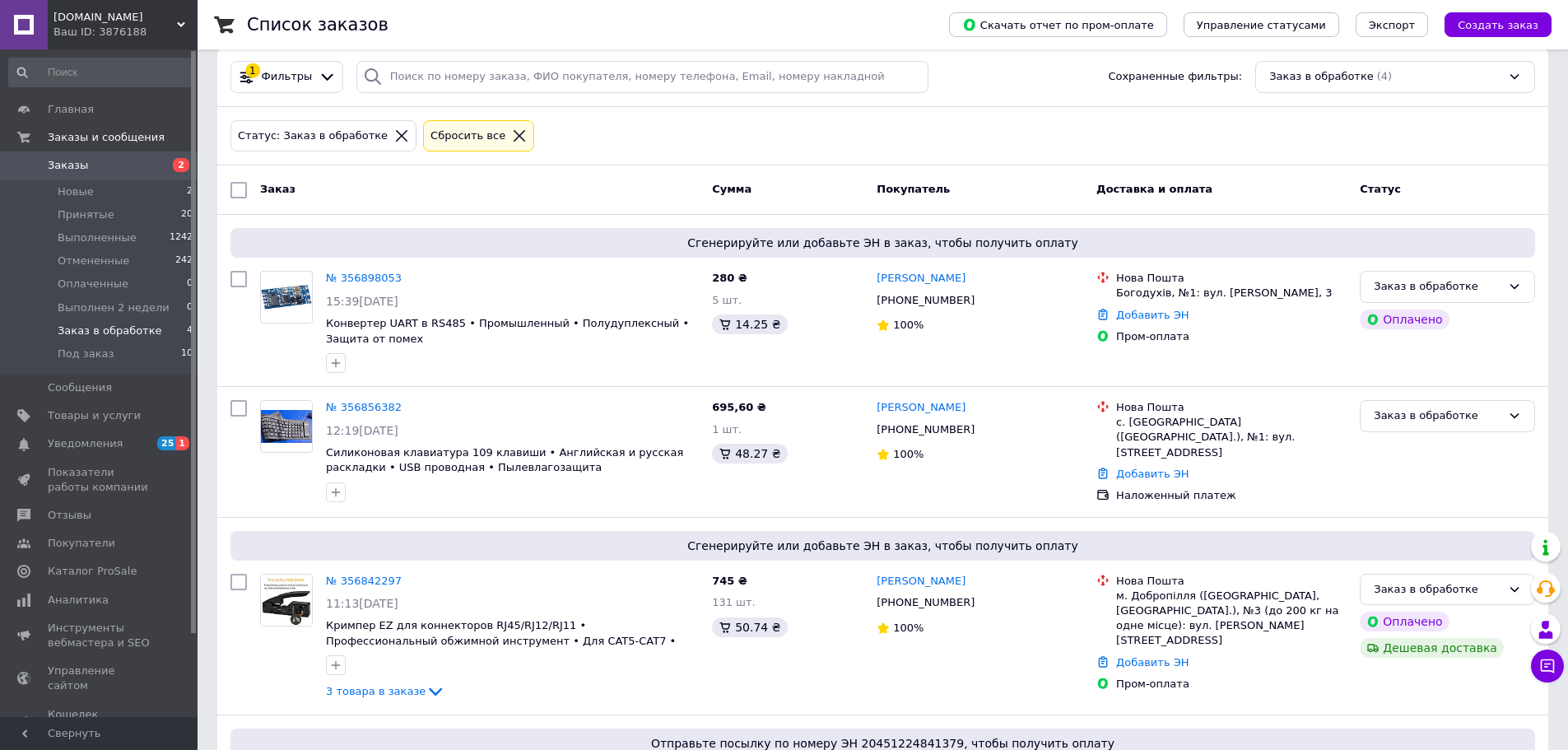
drag, startPoint x: 502, startPoint y: 224, endPoint x: 103, endPoint y: 323, distance: 411.1
click at [103, 323] on span "Заказ в обработке" at bounding box center [110, 330] width 105 height 15
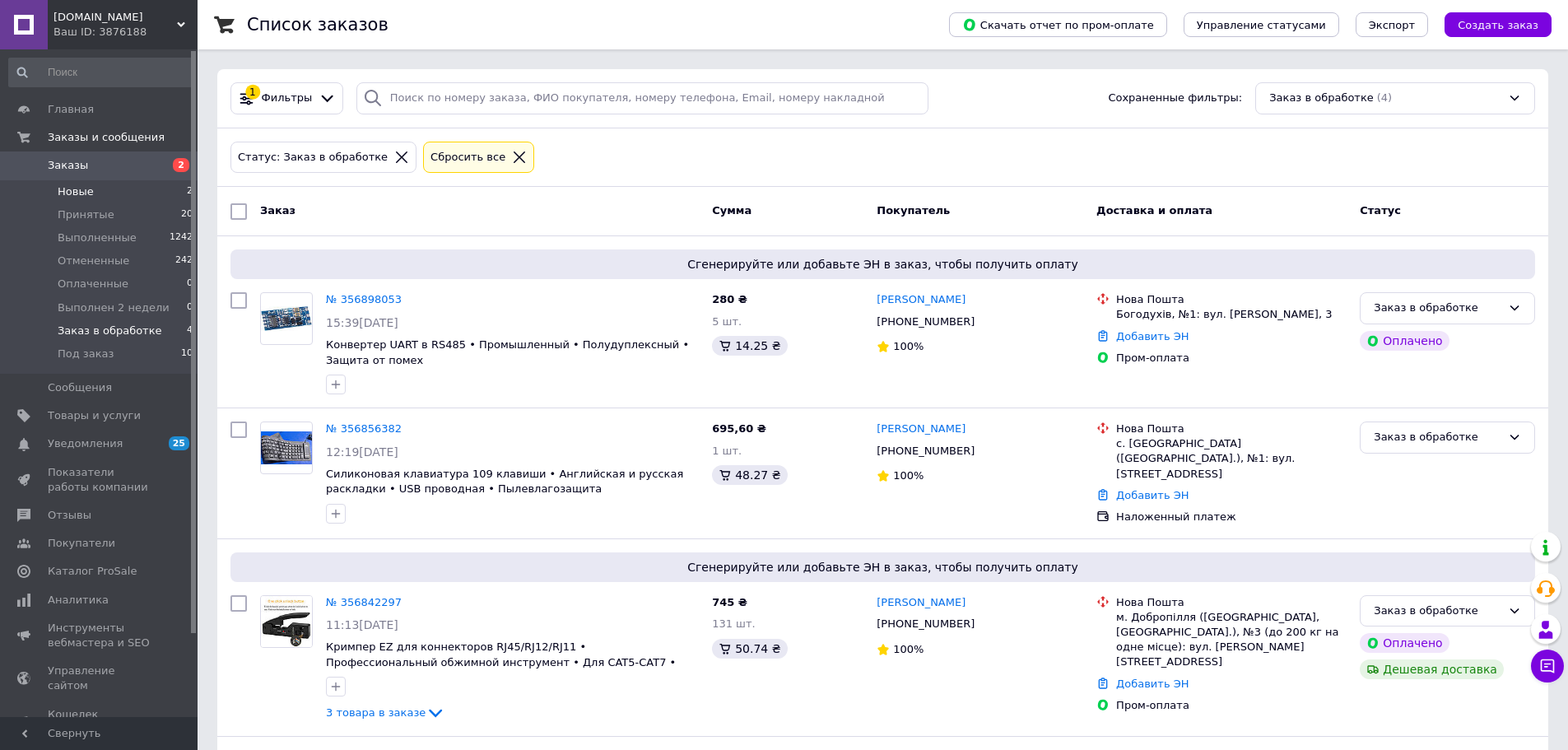
click at [99, 195] on li "Новые 2" at bounding box center [101, 191] width 202 height 23
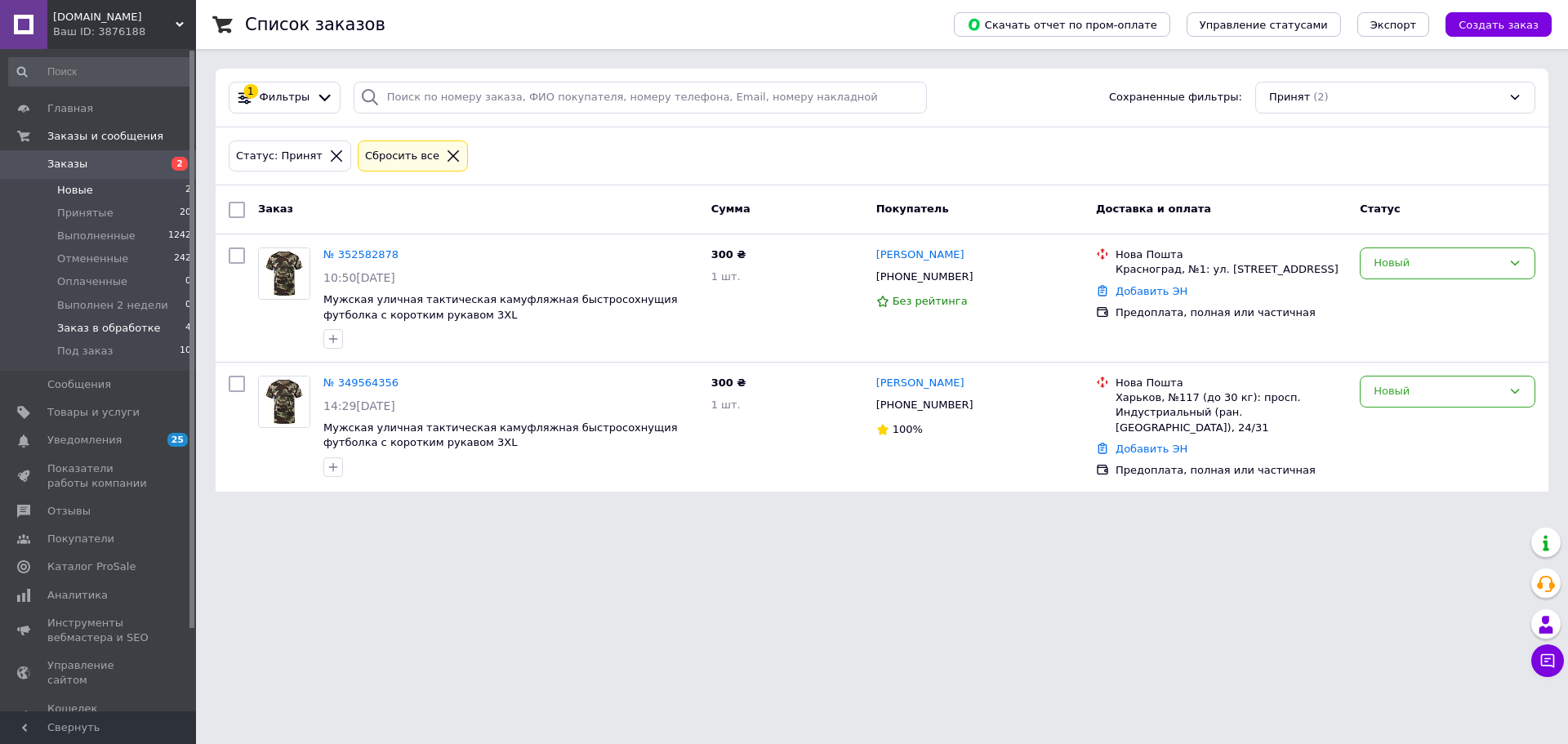
click at [140, 328] on span "Заказ в обработке" at bounding box center [109, 328] width 104 height 14
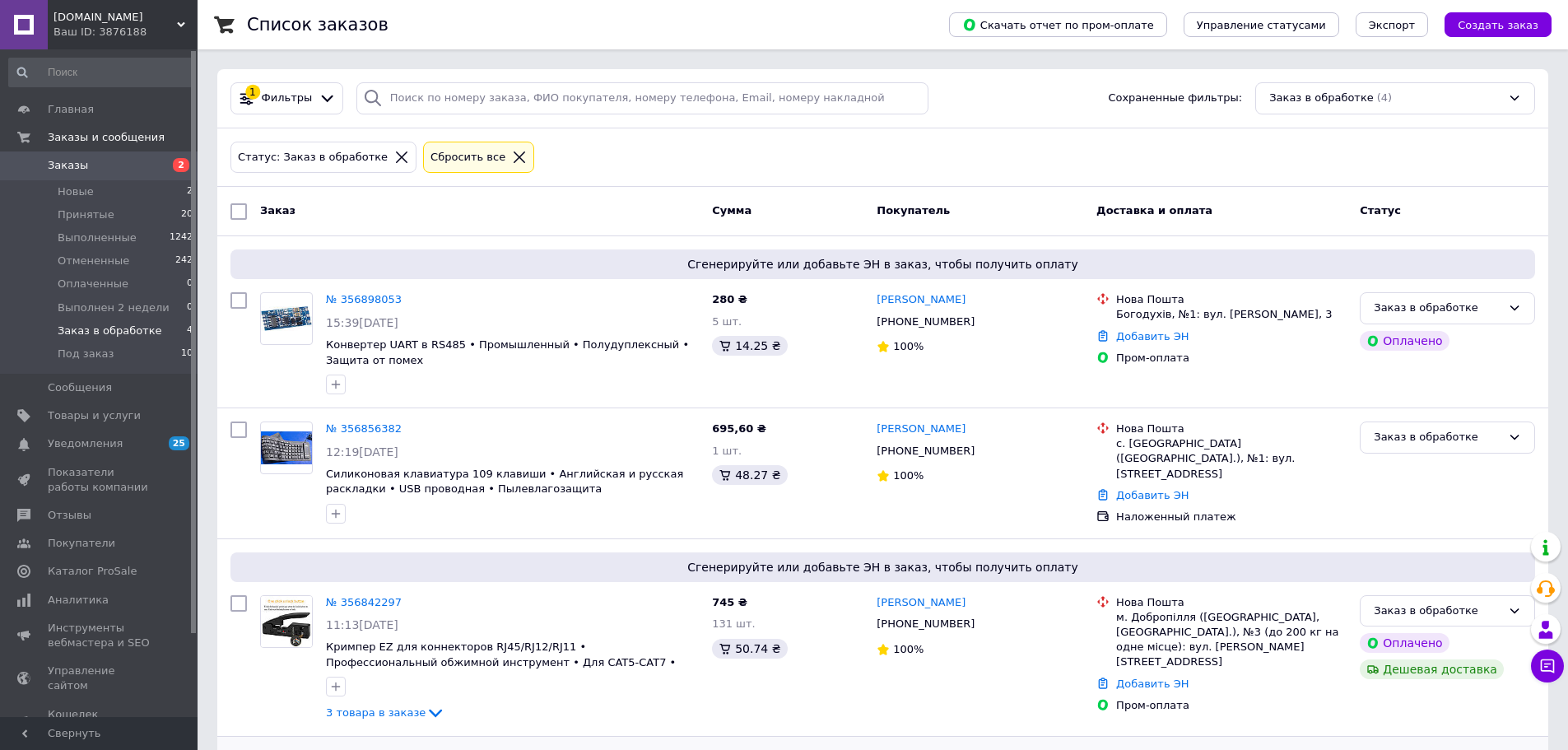
scroll to position [186, 0]
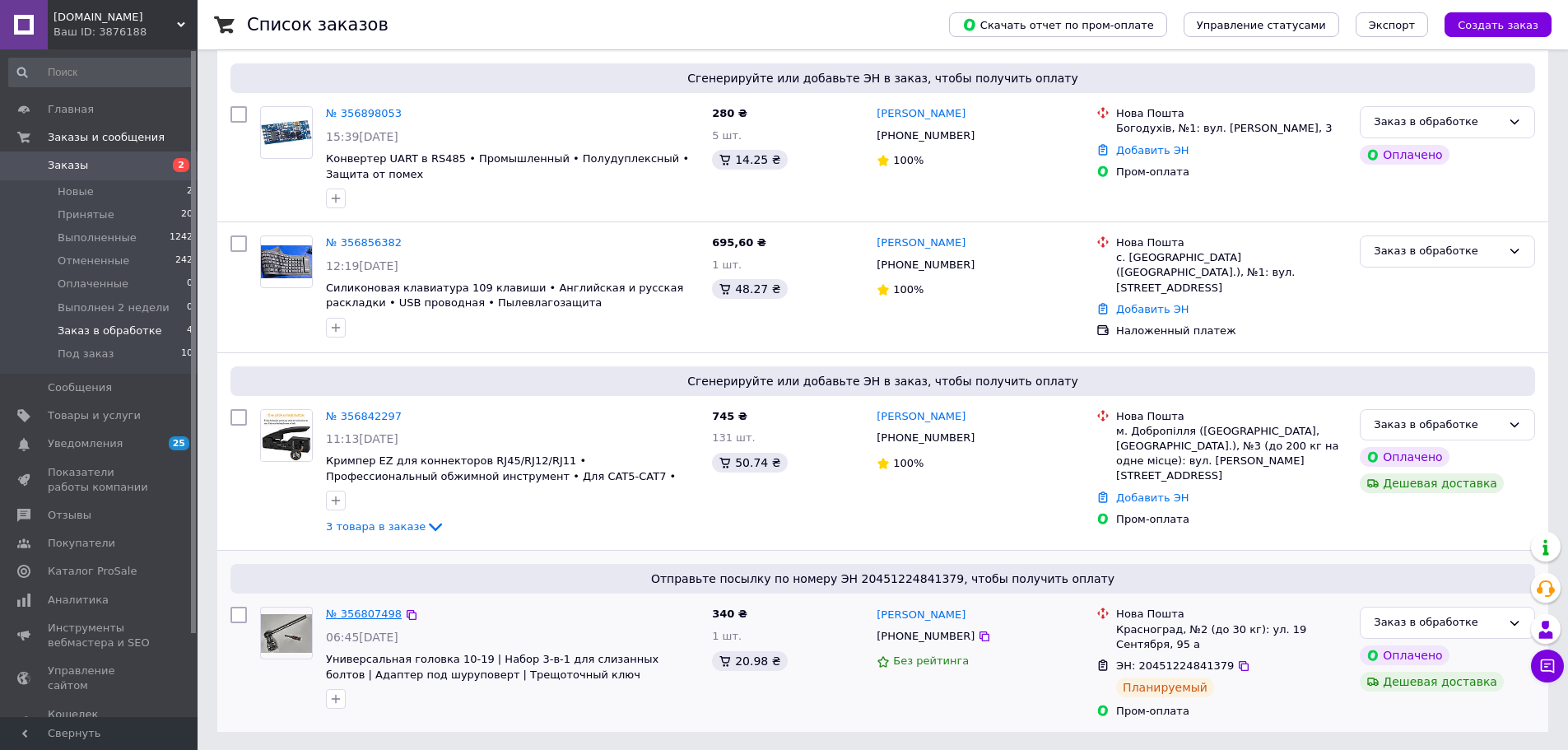
click at [357, 608] on link "№ 356807498" at bounding box center [363, 613] width 76 height 12
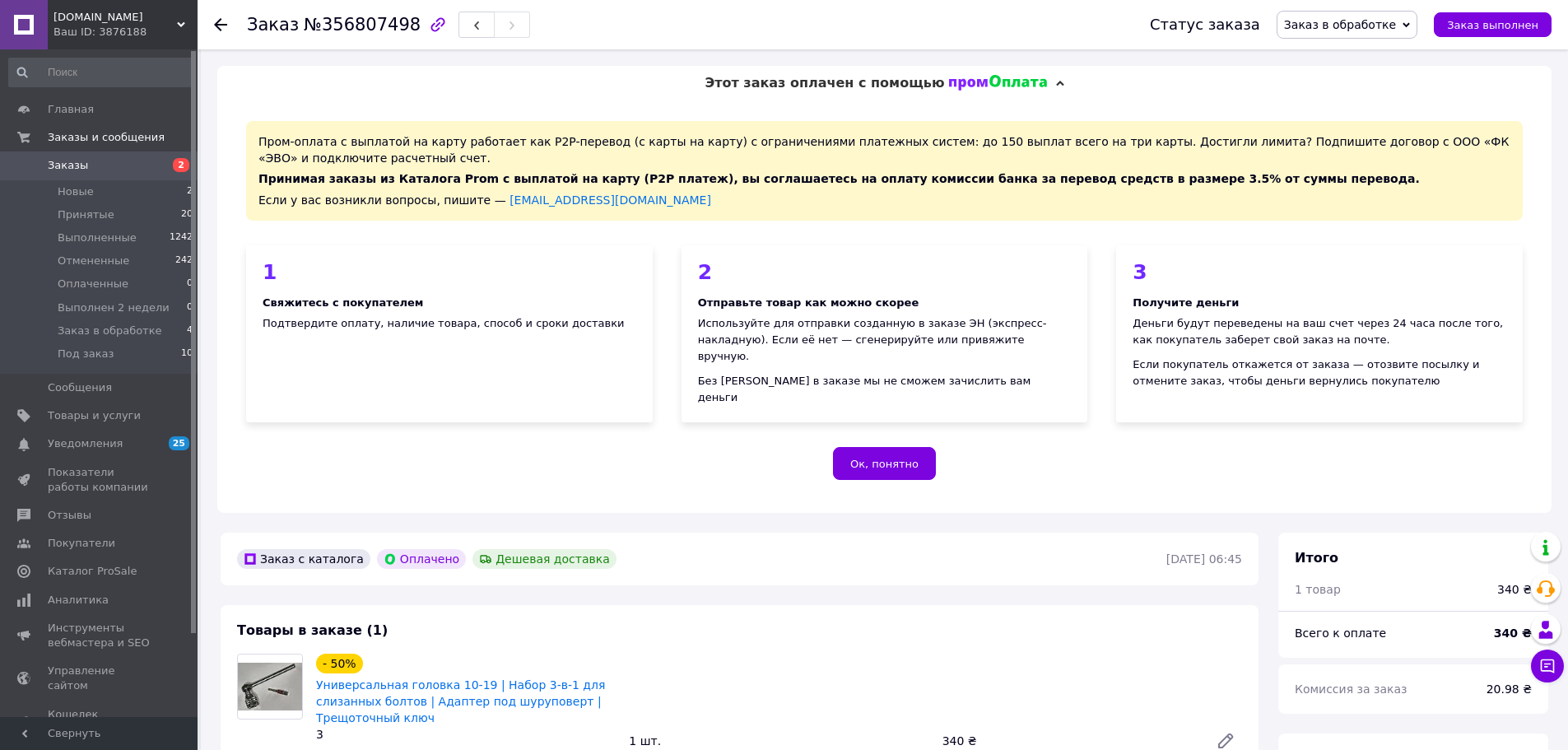
scroll to position [247, 0]
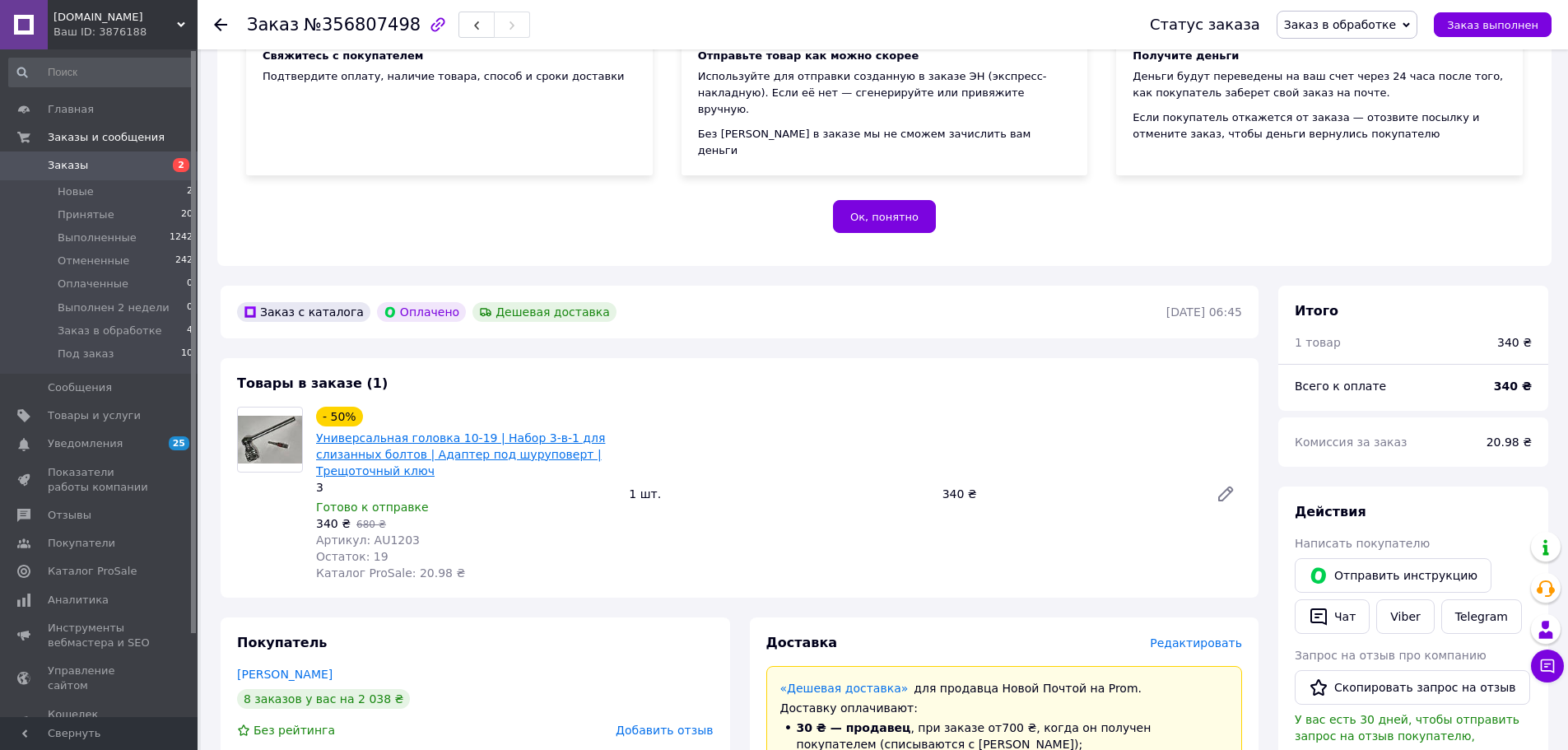
click at [357, 432] on link "Универсальная головка 10-19 | Набор 3-в-1 для слизанных болтов | Адаптер под шу…" at bounding box center [461, 455] width 289 height 46
